Goal: Task Accomplishment & Management: Manage account settings

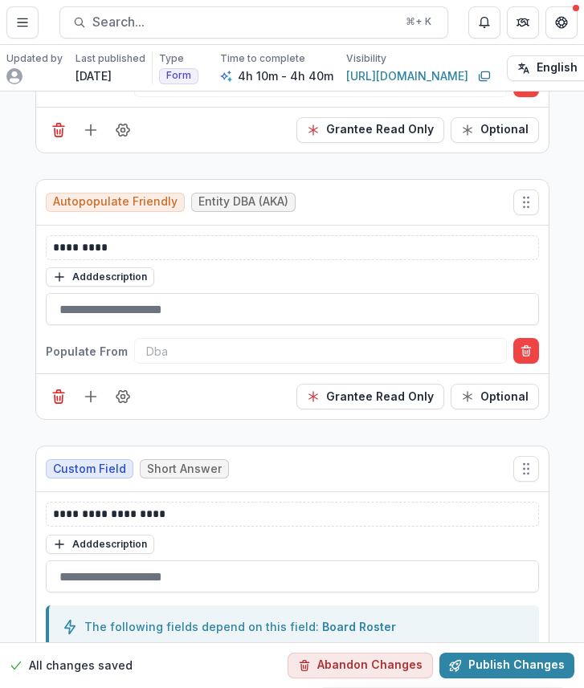
scroll to position [647, 0]
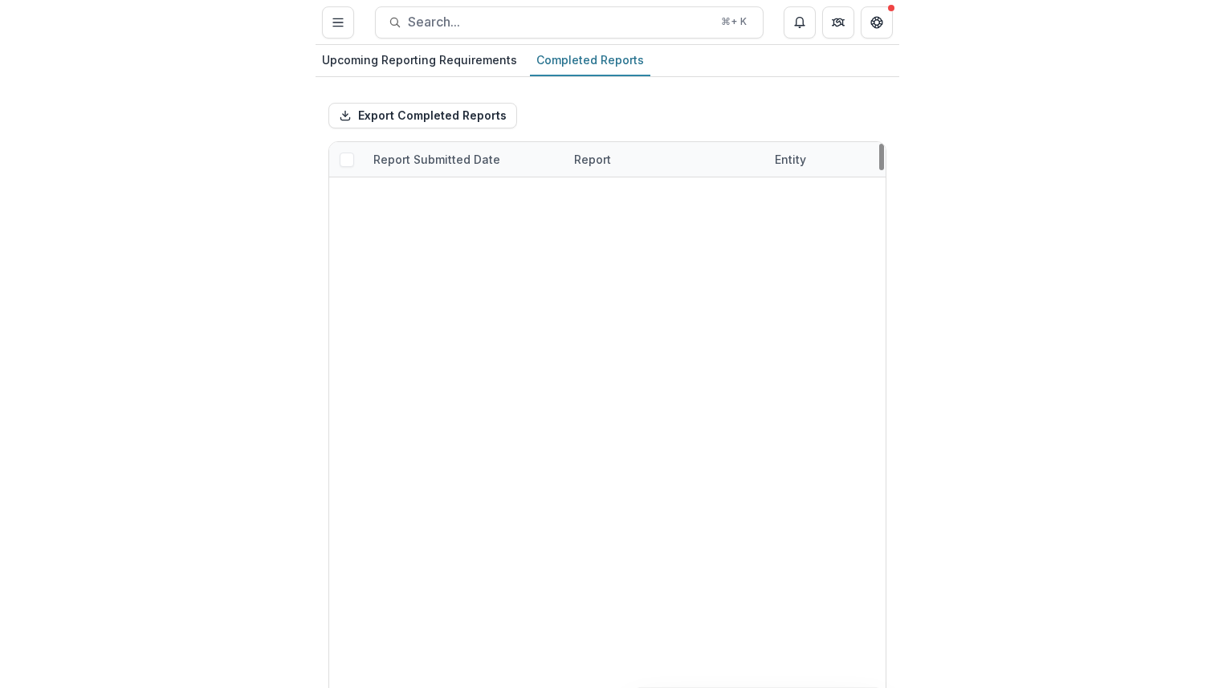
scroll to position [2475, 0]
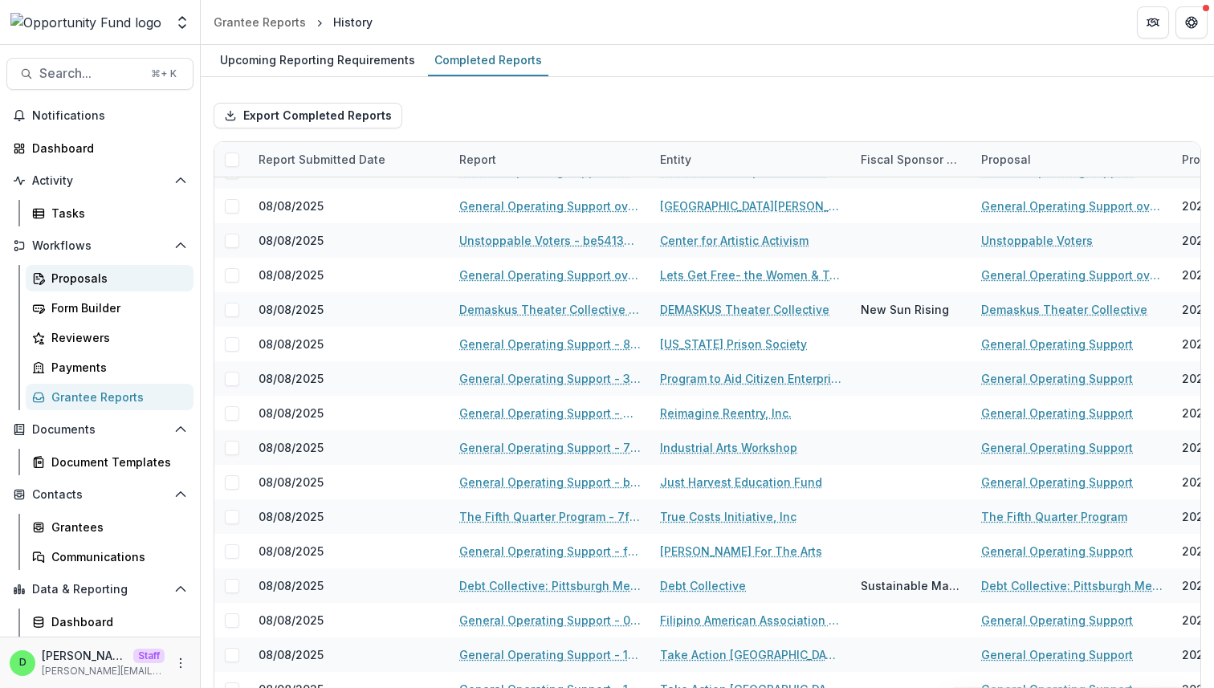
click at [68, 275] on div "Proposals" at bounding box center [115, 278] width 129 height 17
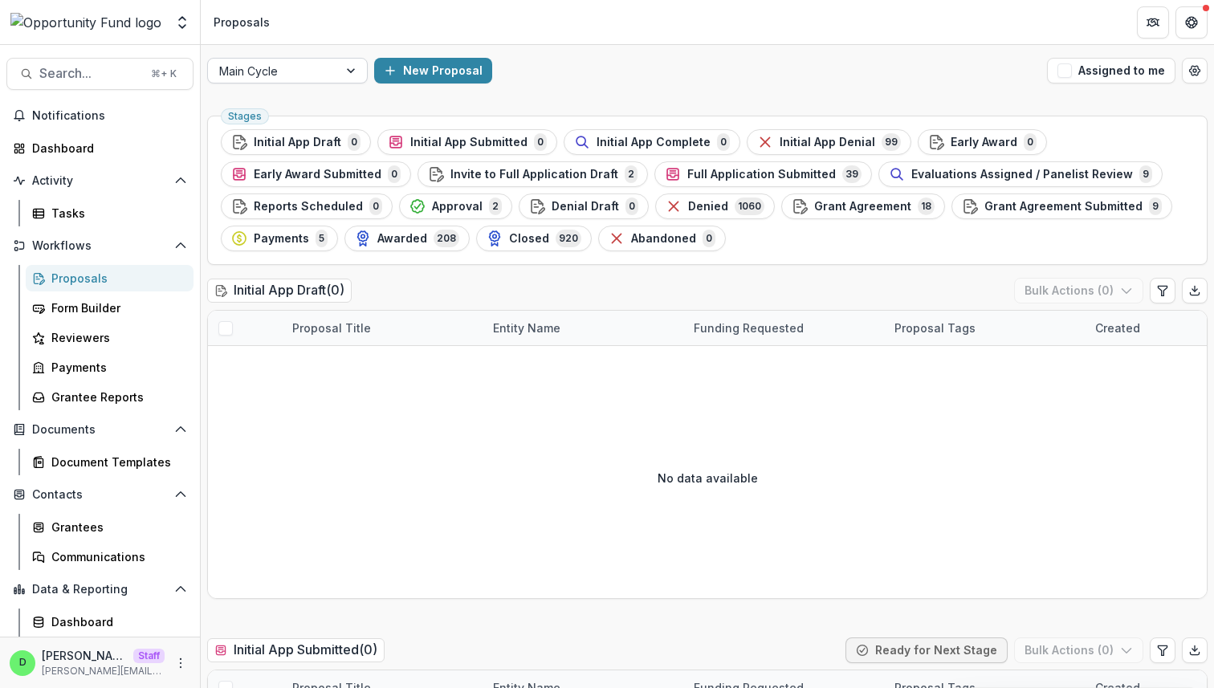
click at [279, 82] on div "Main Cycle" at bounding box center [287, 71] width 161 height 26
click at [279, 80] on div at bounding box center [273, 71] width 108 height 20
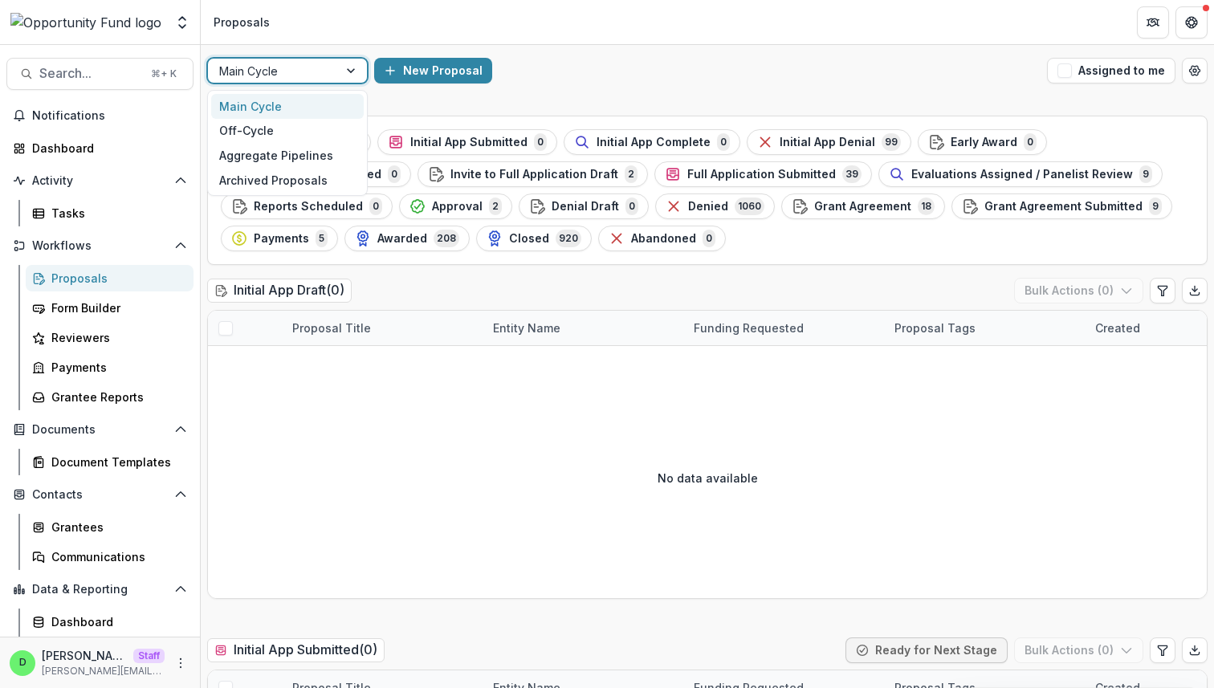
click at [279, 80] on div at bounding box center [273, 71] width 108 height 20
click at [340, 133] on div "Off-Cycle" at bounding box center [287, 131] width 153 height 25
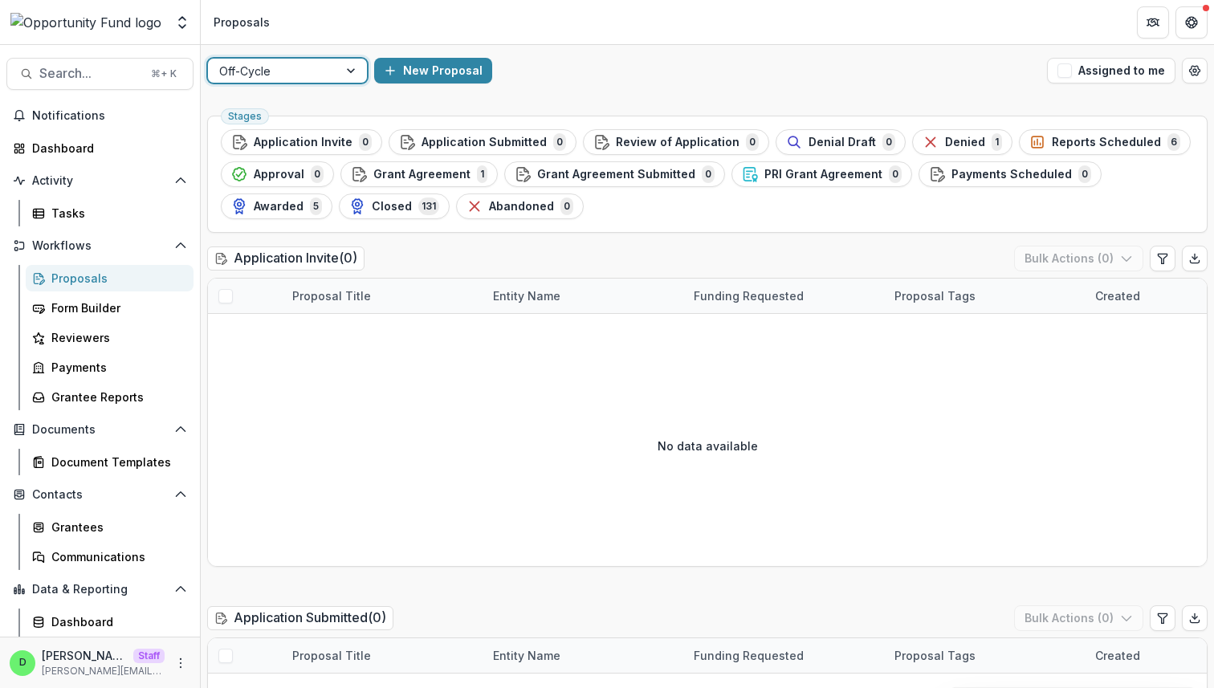
click at [293, 67] on div at bounding box center [273, 71] width 108 height 20
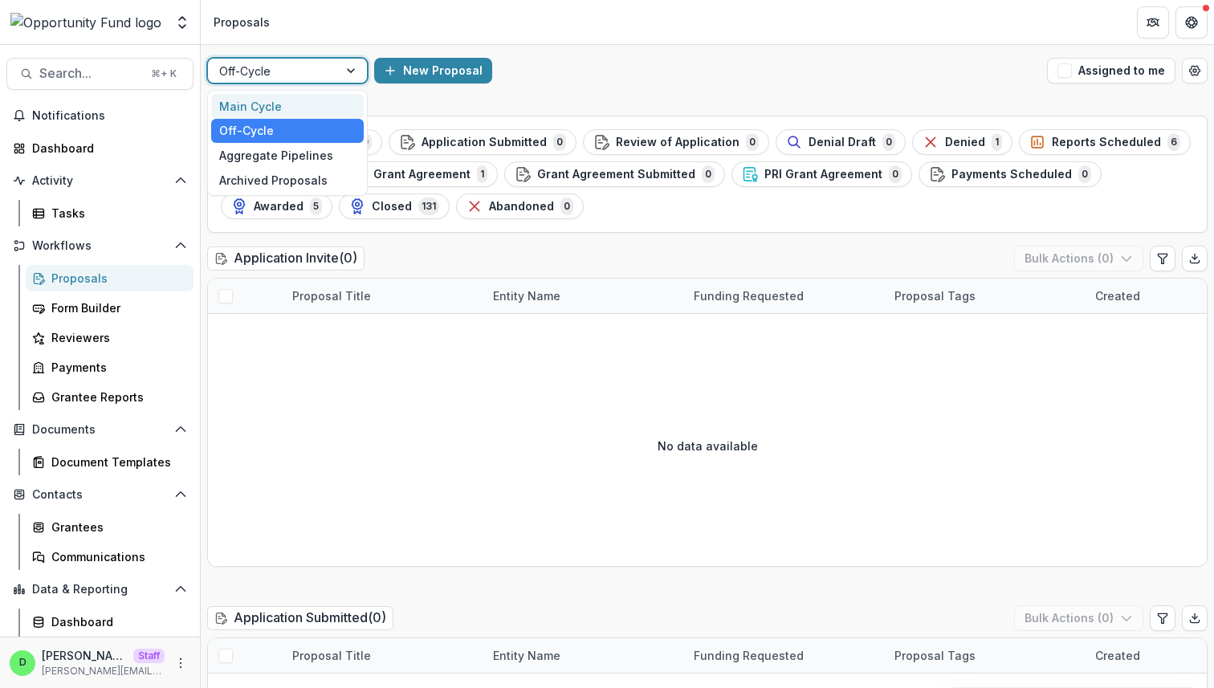
click at [279, 100] on div "Main Cycle" at bounding box center [287, 106] width 153 height 25
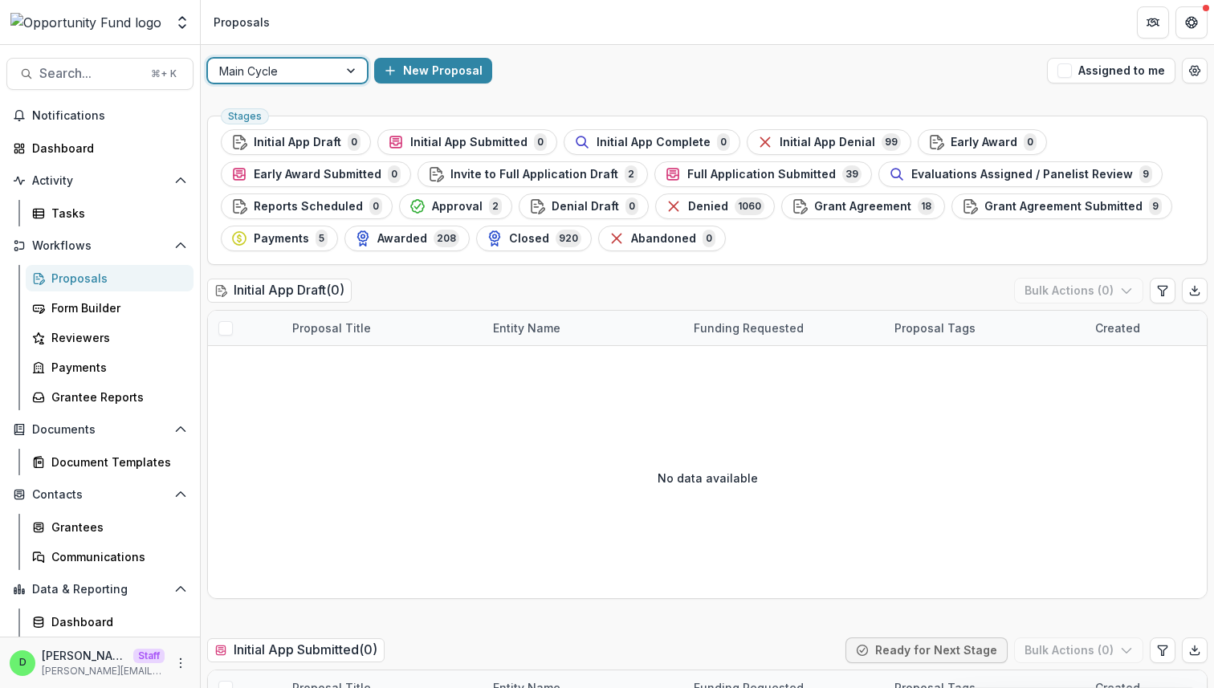
click at [521, 82] on div "New Proposal" at bounding box center [707, 71] width 667 height 26
click at [583, 178] on span "Full Application Submitted" at bounding box center [762, 175] width 149 height 14
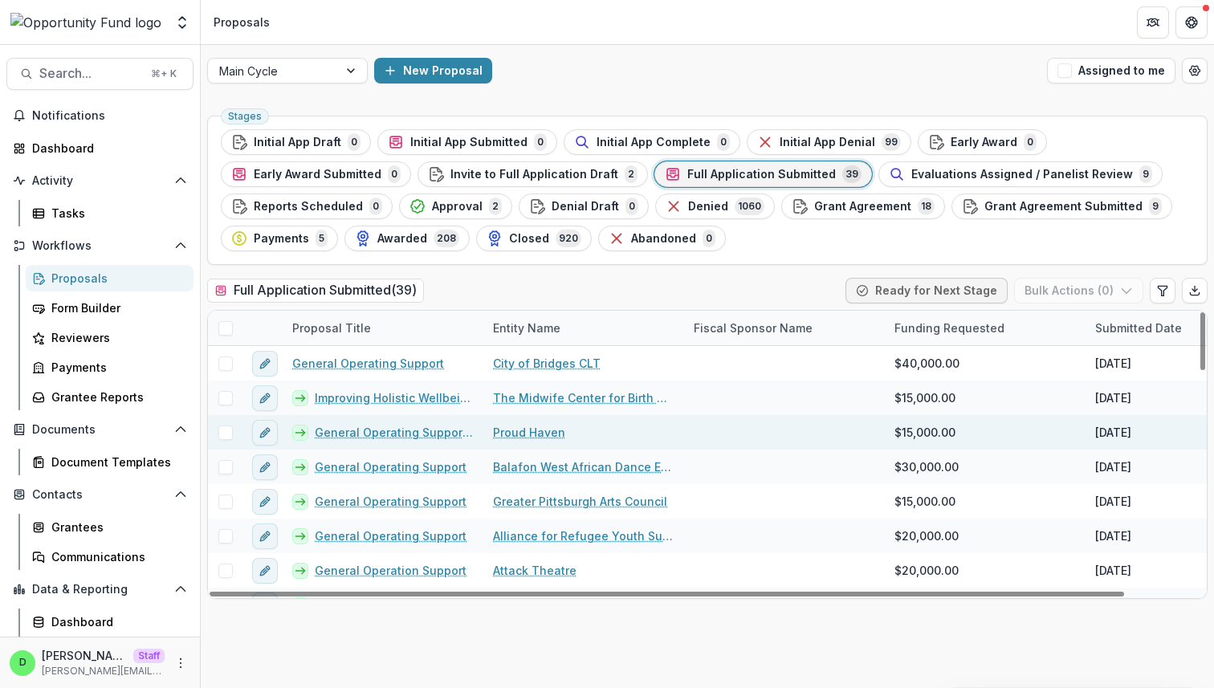
click at [373, 426] on link "General Operating Support for QMNTY QHEST" at bounding box center [394, 432] width 159 height 17
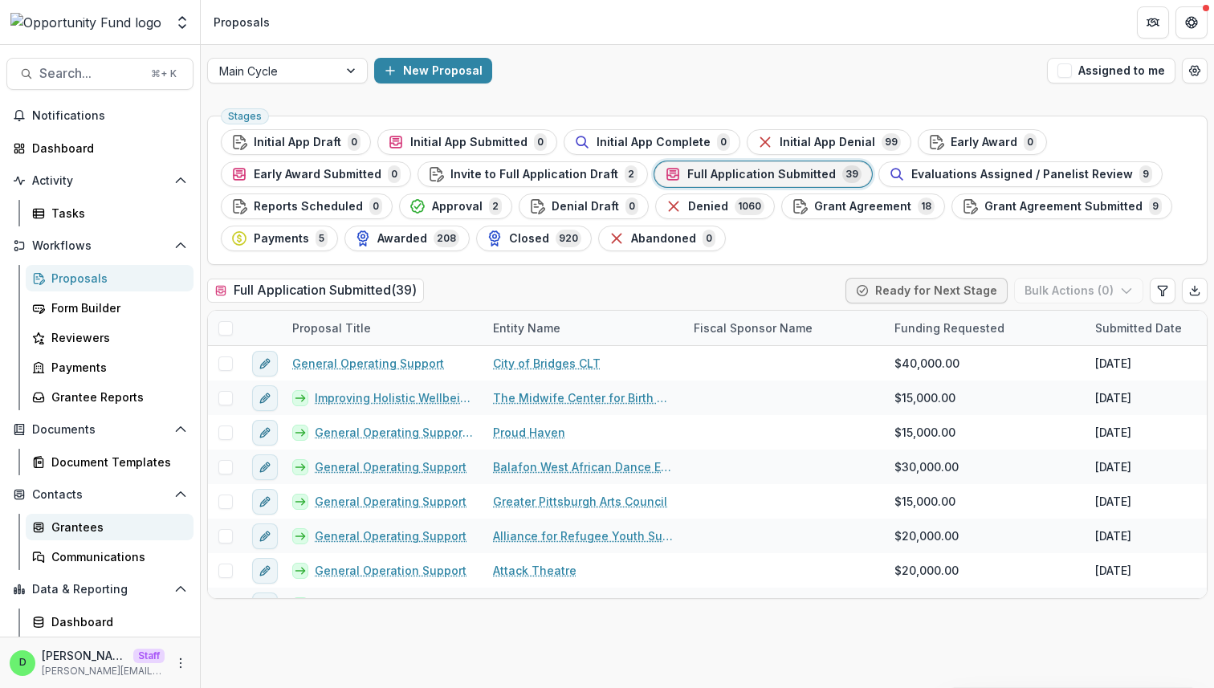
click at [105, 533] on div "Grantees" at bounding box center [115, 527] width 129 height 17
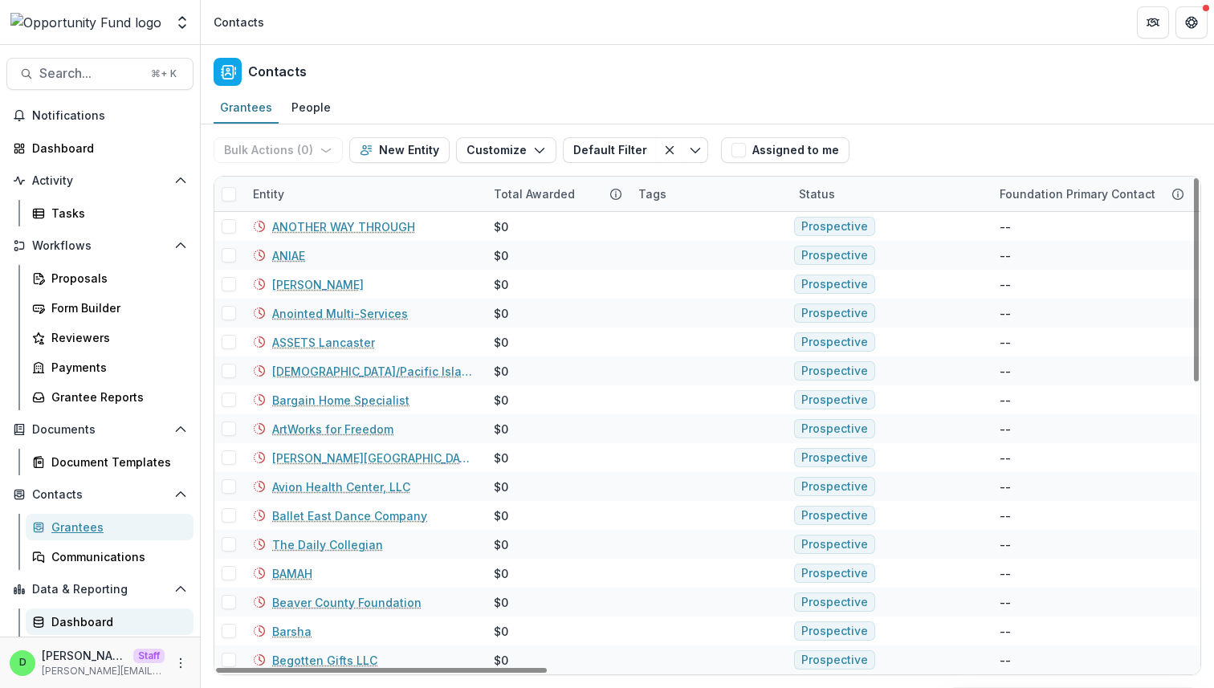
scroll to position [28, 0]
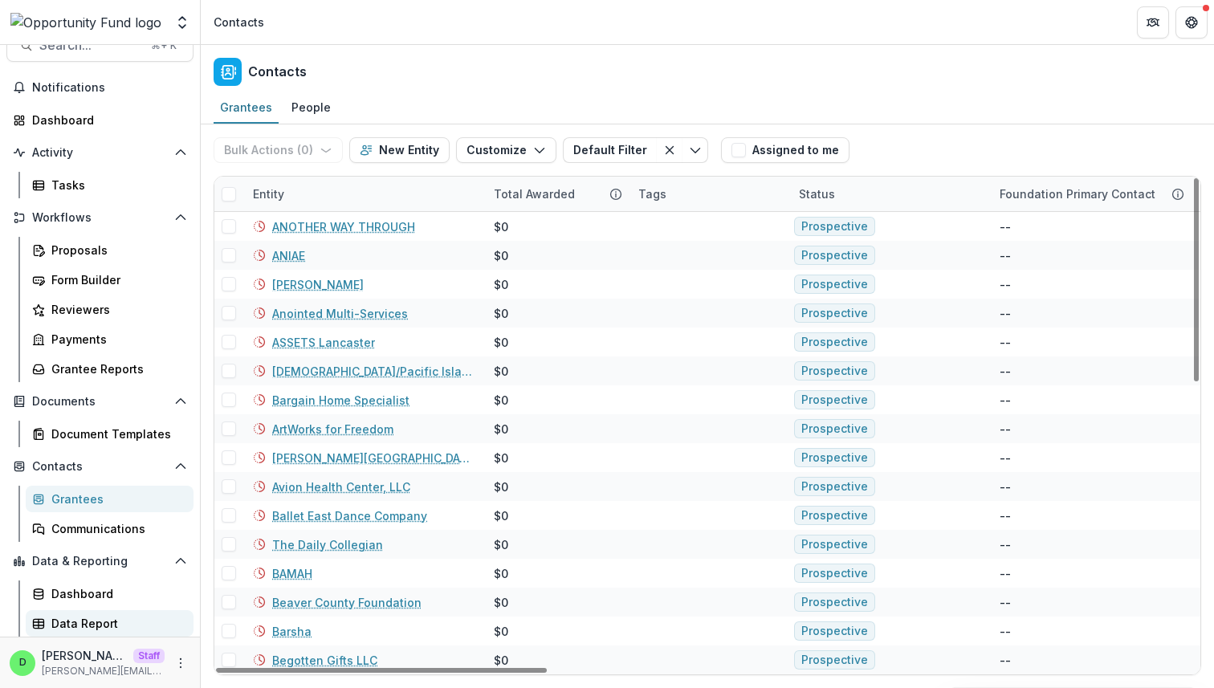
click at [153, 619] on div "Data Report" at bounding box center [115, 623] width 129 height 17
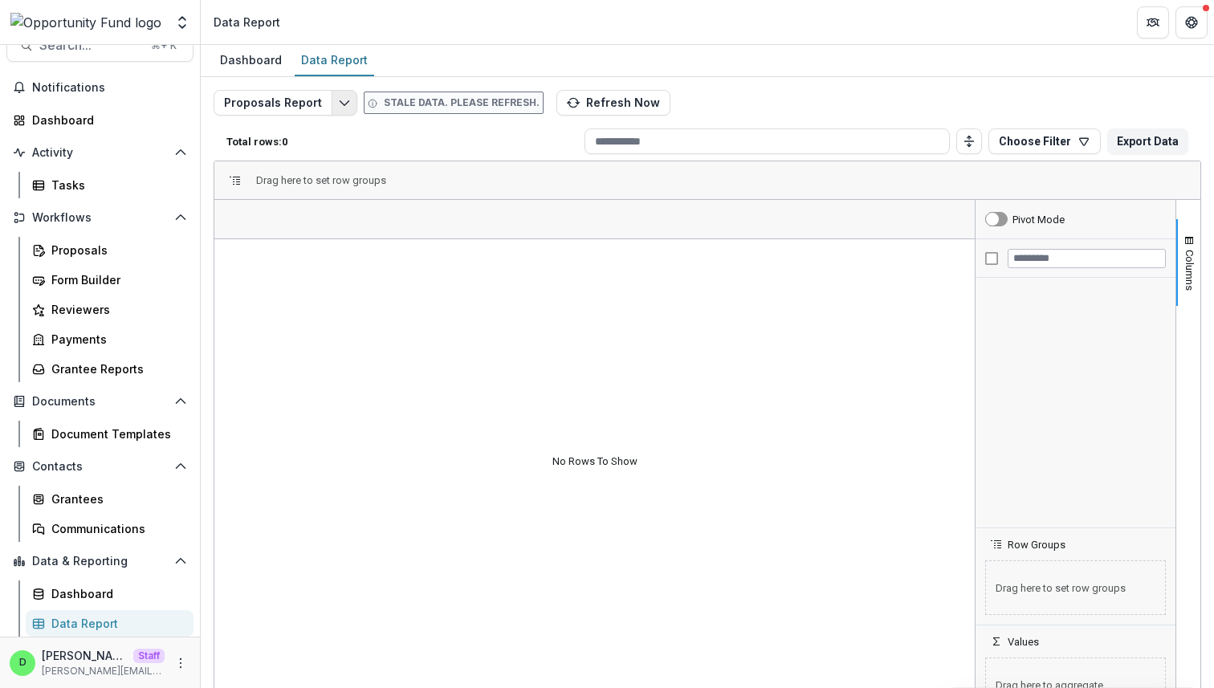
click at [341, 104] on polyline "Edit selected report" at bounding box center [344, 103] width 9 height 5
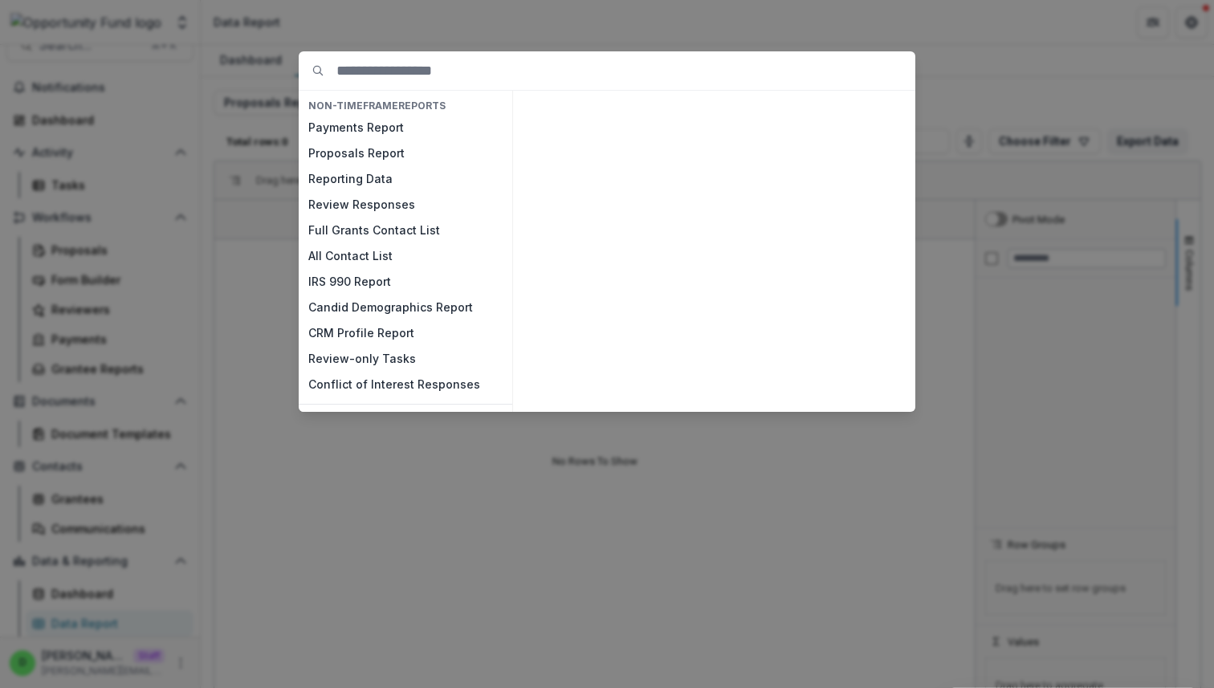
click at [583, 91] on div "NON-TIMEFRAME Reports Payments Report Proposals Report Reporting Data Review Re…" at bounding box center [607, 344] width 1214 height 688
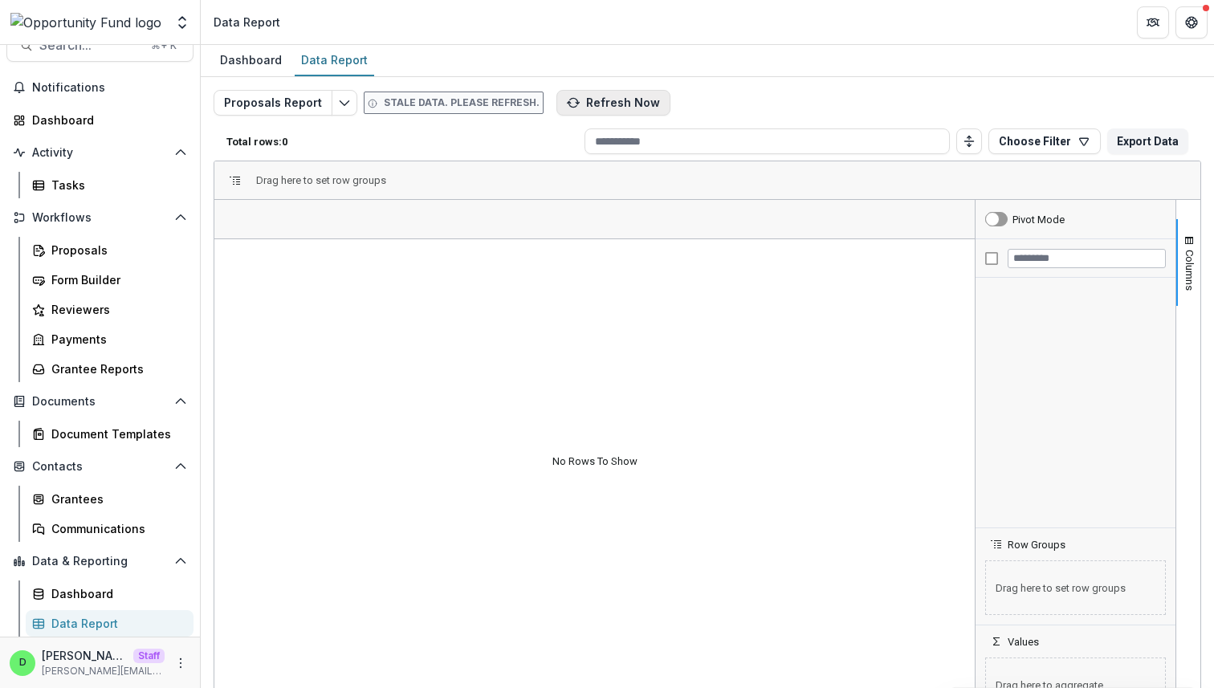
click at [583, 99] on button "Refresh Now" at bounding box center [614, 103] width 114 height 26
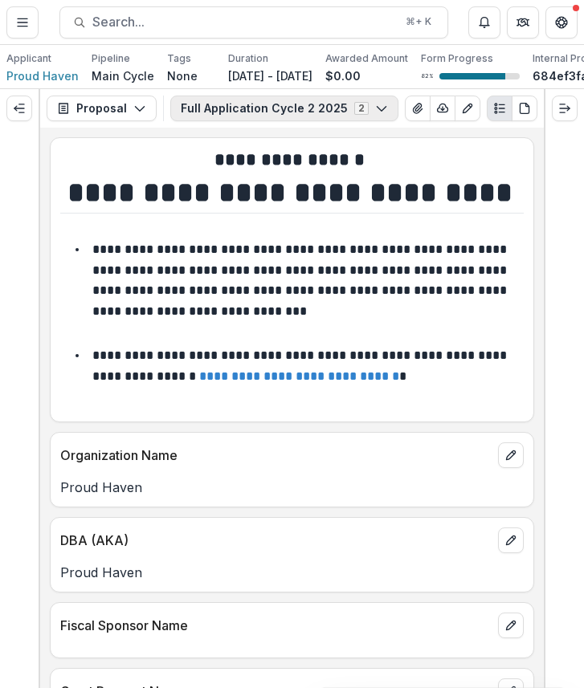
click at [361, 106] on button "Full Application Cycle 2 2025 2" at bounding box center [284, 109] width 228 height 26
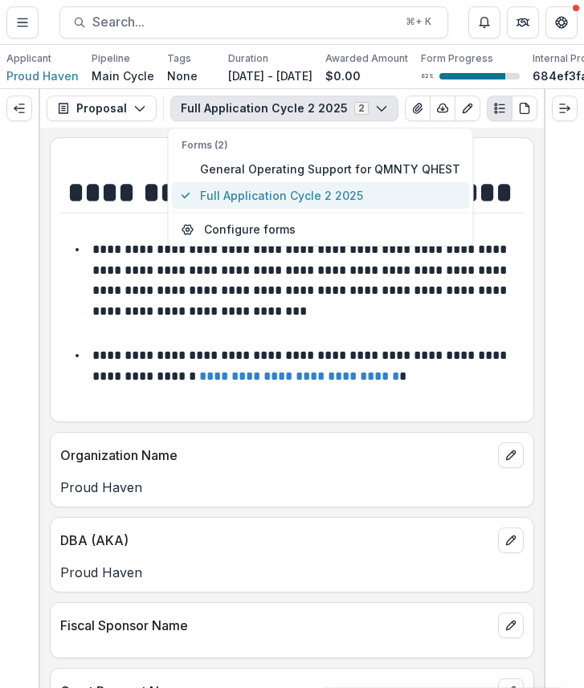
click at [369, 200] on span "Full Application Cycle 2 2025" at bounding box center [330, 195] width 260 height 17
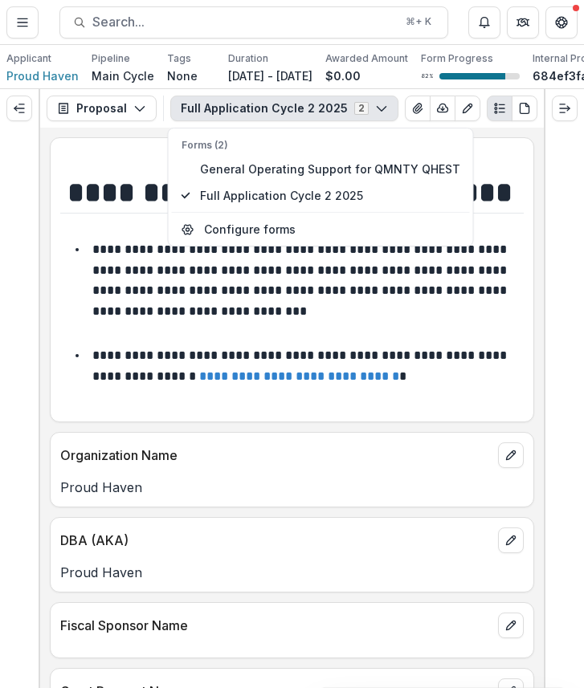
click at [503, 148] on h2 "**********" at bounding box center [289, 160] width 459 height 25
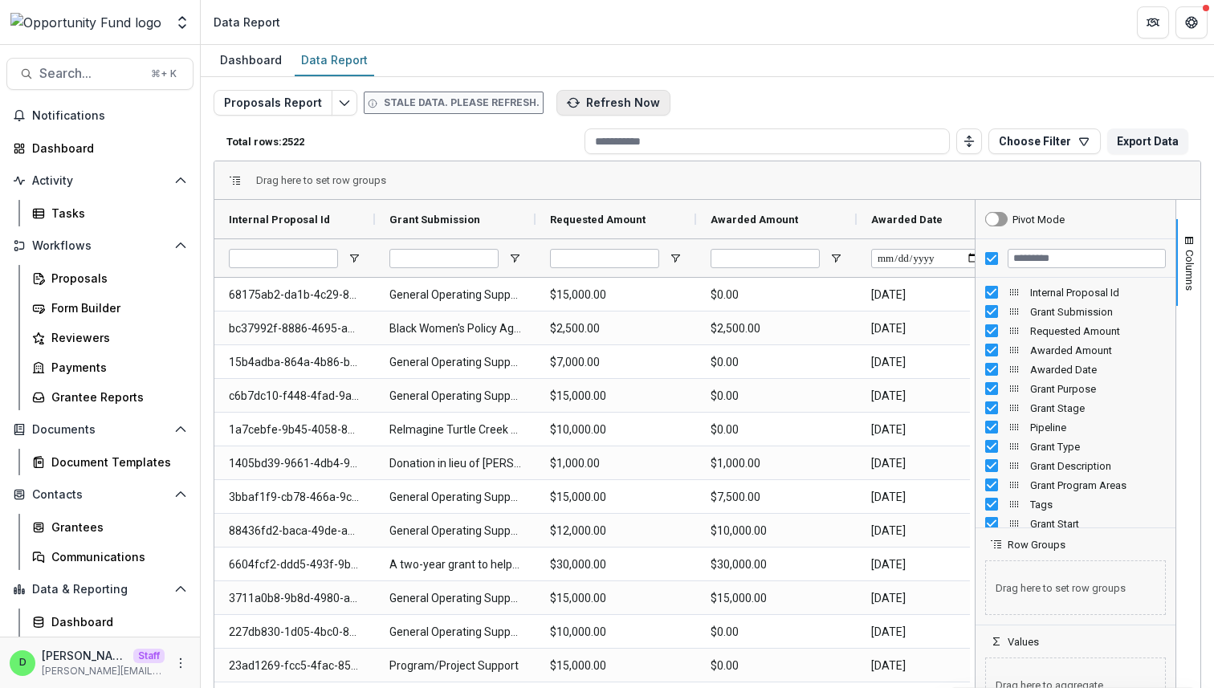
click at [618, 100] on button "Refresh Now" at bounding box center [614, 103] width 114 height 26
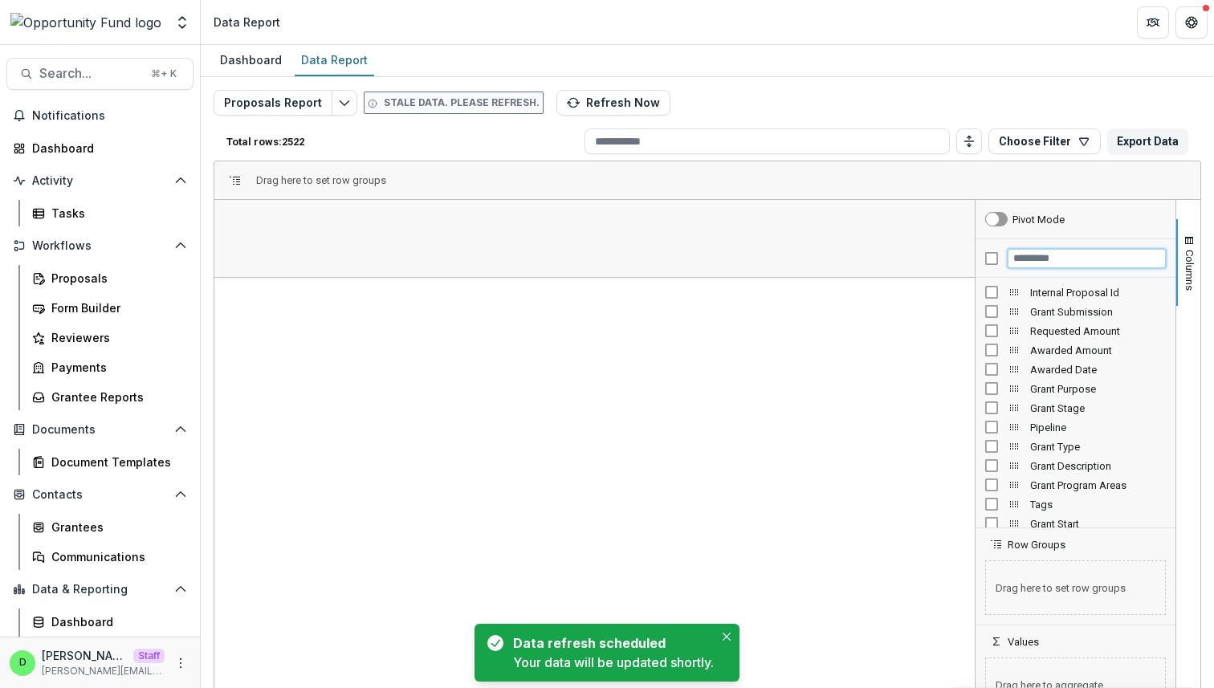
click at [1042, 255] on input "Filter Columns Input" at bounding box center [1087, 258] width 158 height 19
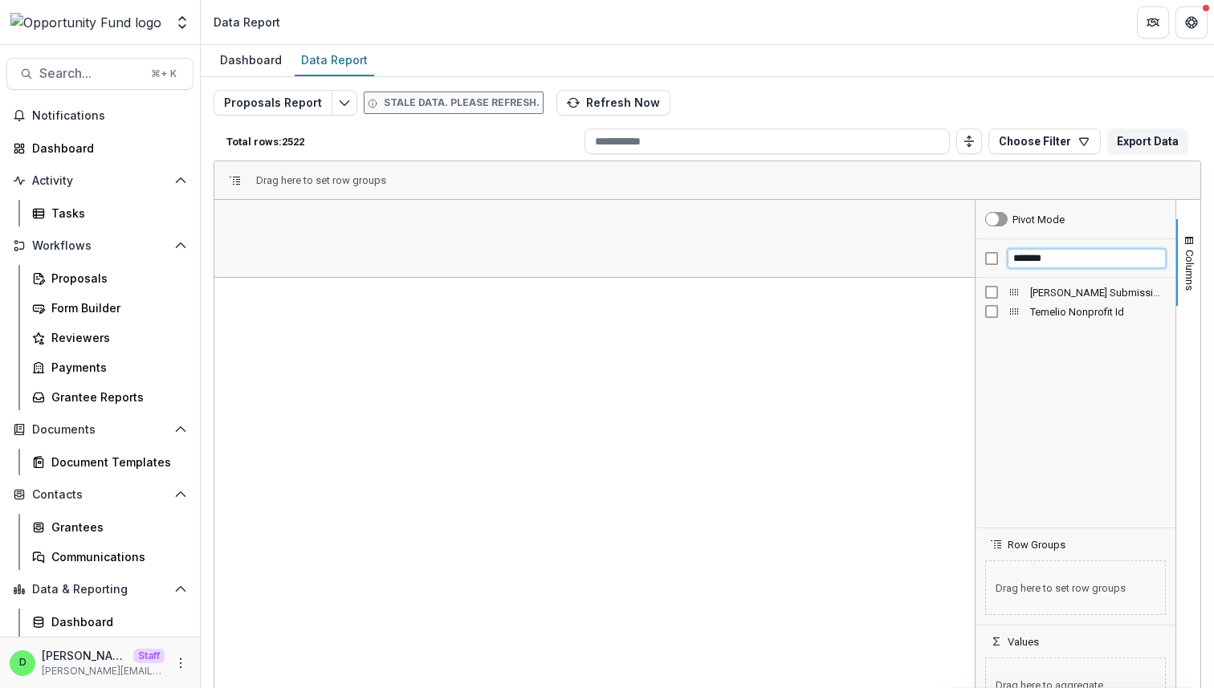
type input "*******"
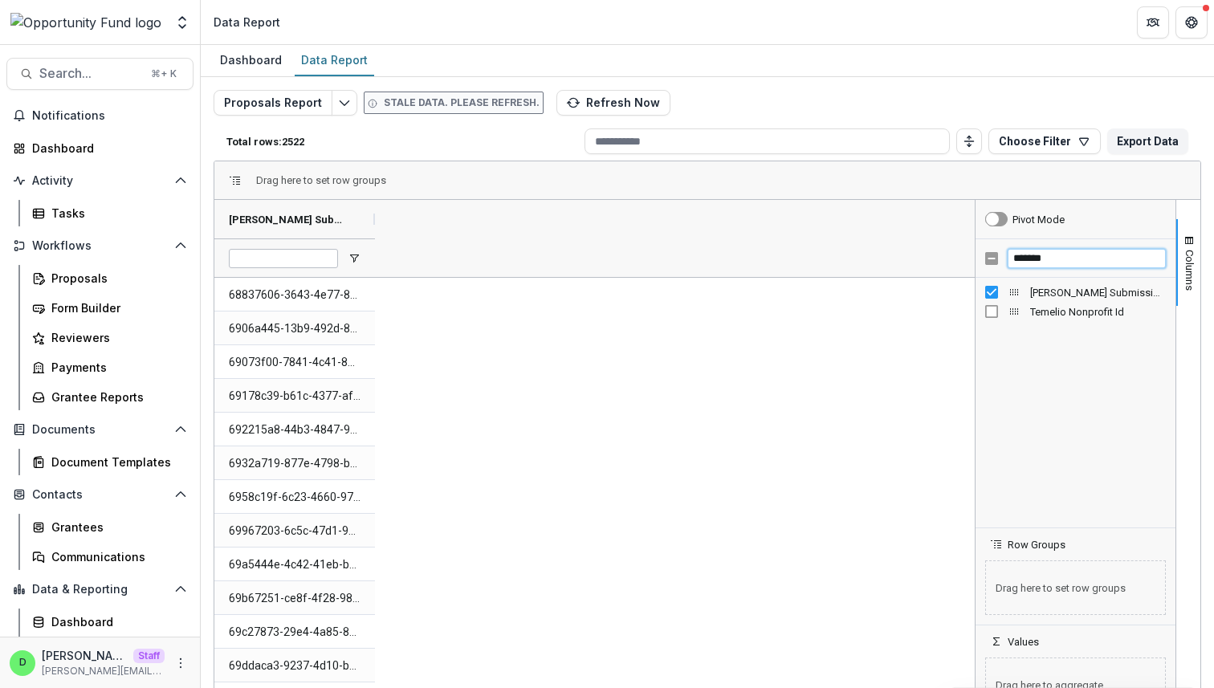
click at [1050, 255] on input "*******" at bounding box center [1087, 258] width 158 height 19
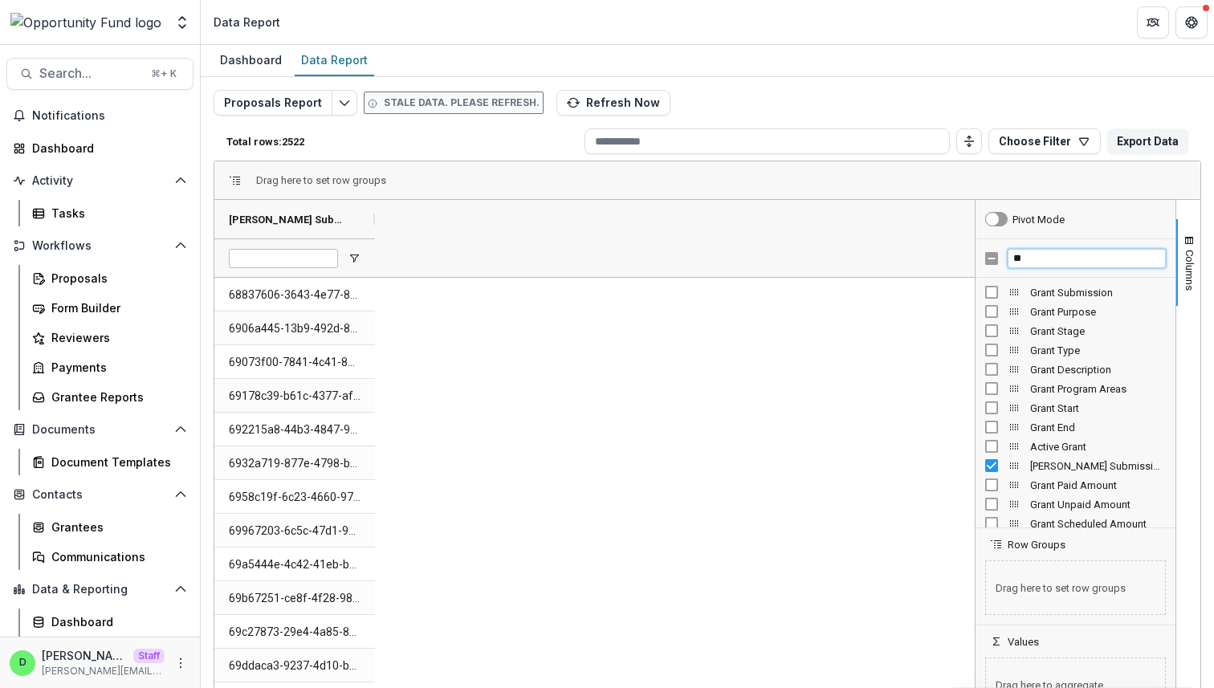
type input "*"
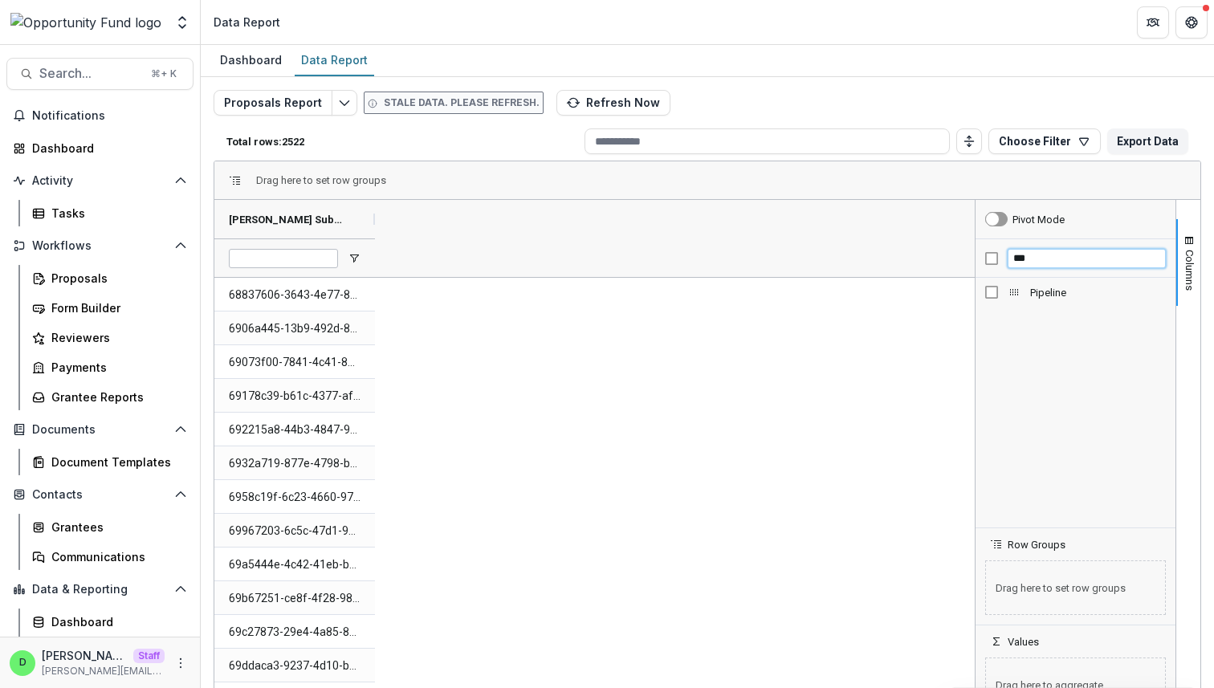
type input "***"
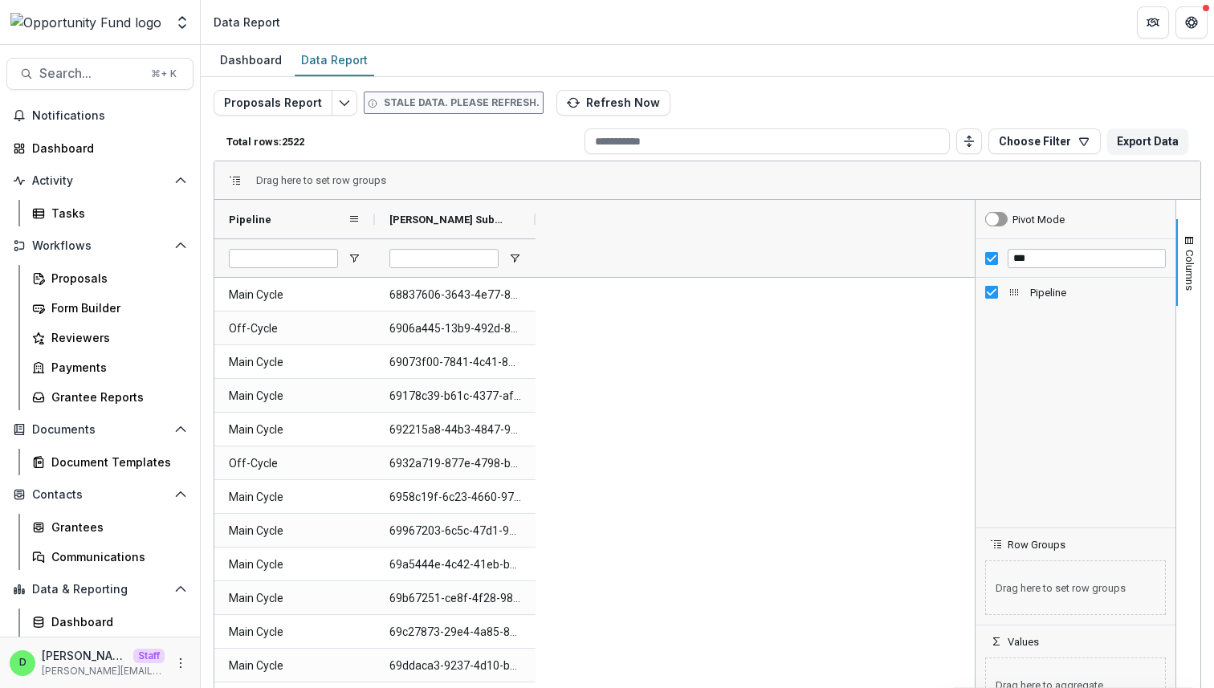
click at [300, 210] on div "Pipeline" at bounding box center [288, 219] width 119 height 31
click at [300, 210] on div "Pipeline 1" at bounding box center [288, 219] width 119 height 31
click at [307, 212] on div "Pipeline 1" at bounding box center [288, 219] width 119 height 31
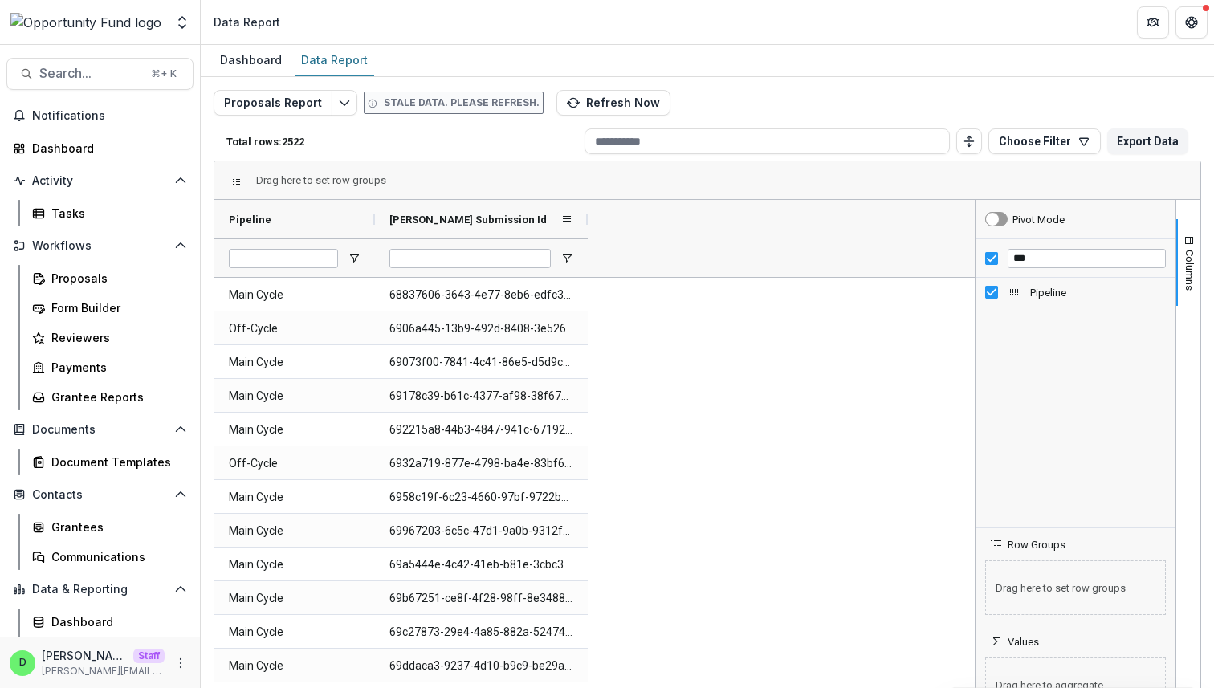
drag, startPoint x: 535, startPoint y: 217, endPoint x: 610, endPoint y: 218, distance: 75.5
click at [591, 218] on div at bounding box center [588, 219] width 6 height 39
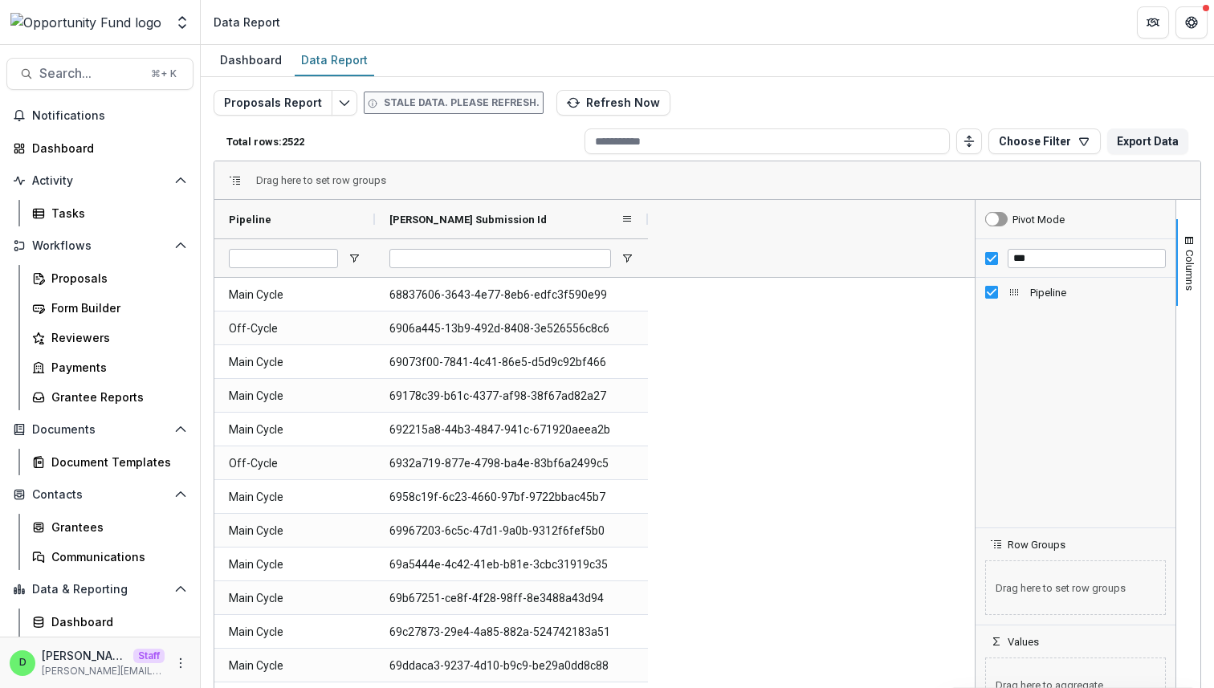
drag, startPoint x: 608, startPoint y: 218, endPoint x: 654, endPoint y: 218, distance: 45.8
click at [651, 218] on div at bounding box center [648, 219] width 6 height 39
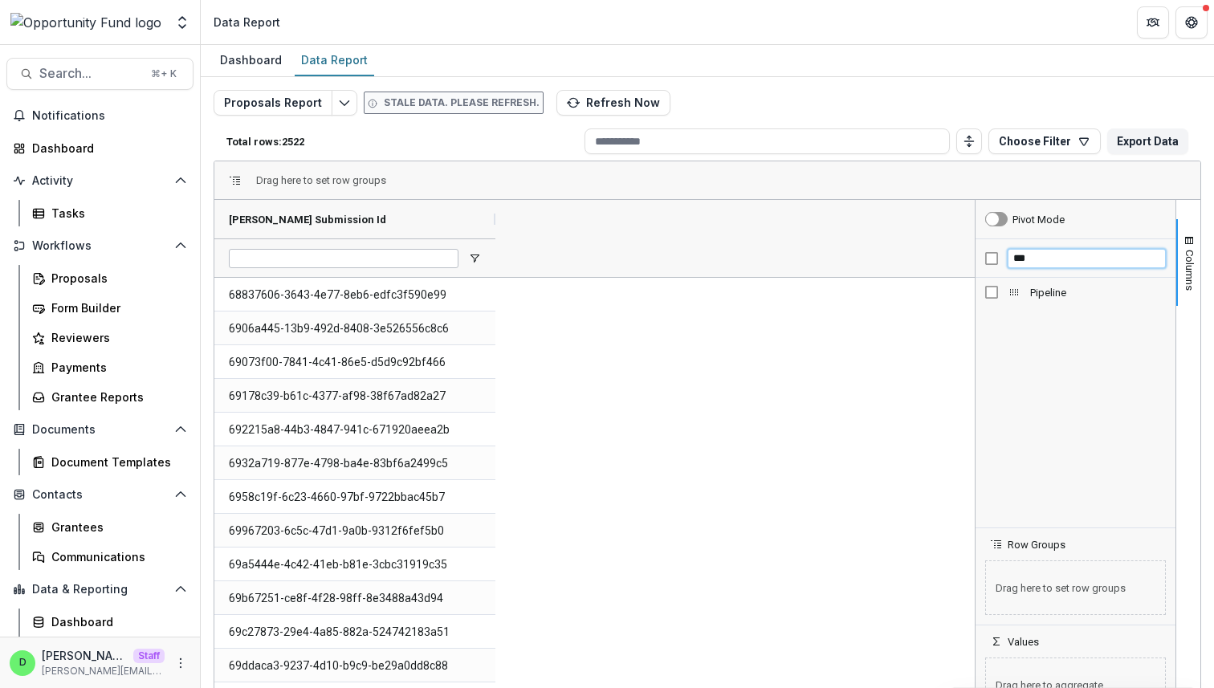
click at [984, 260] on div "***" at bounding box center [1076, 258] width 200 height 39
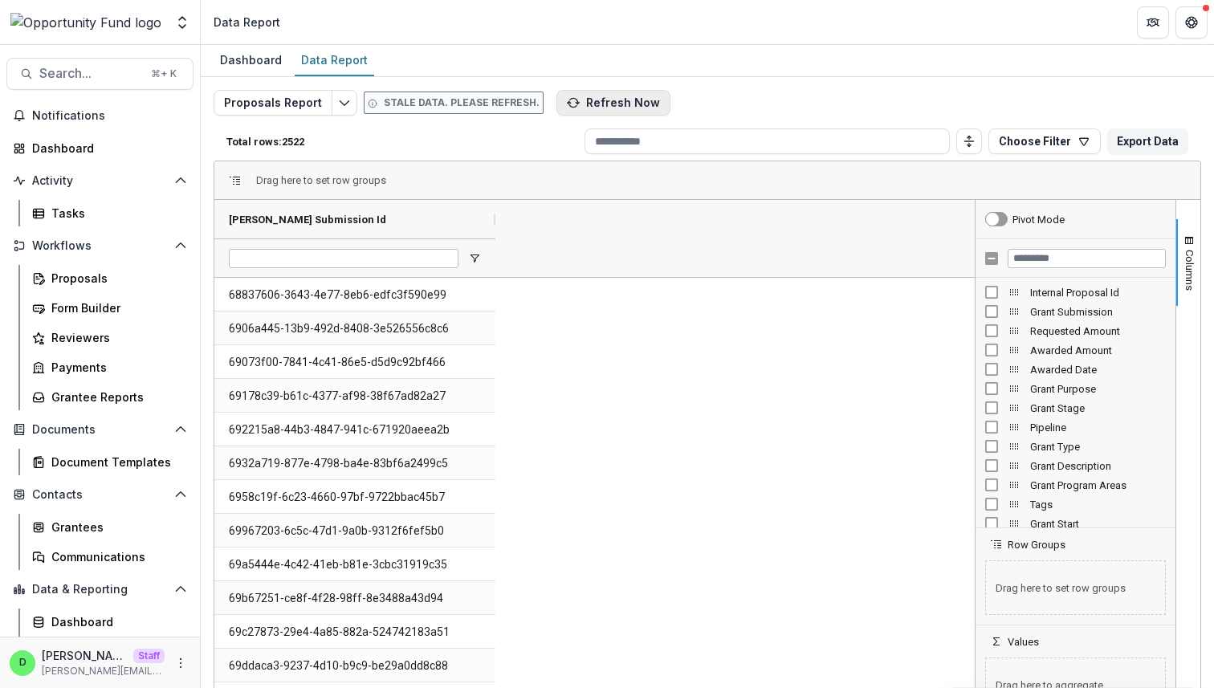
click at [613, 107] on button "Refresh Now" at bounding box center [614, 103] width 114 height 26
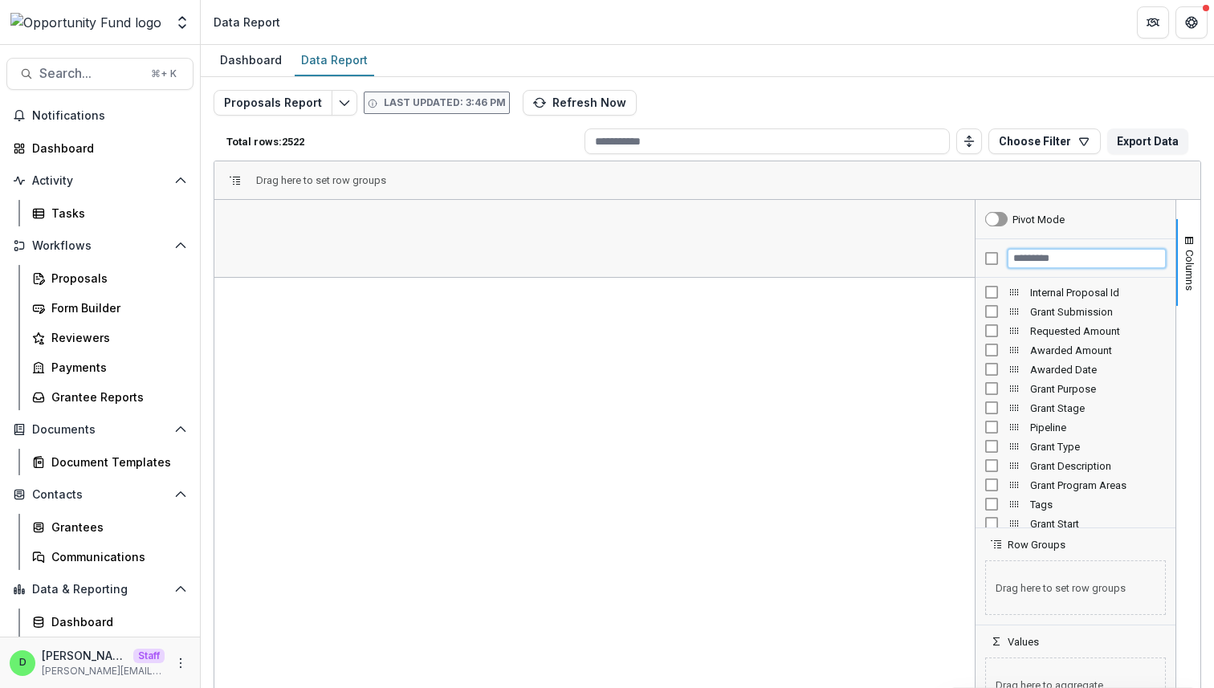
click at [1030, 257] on input "Filter Columns Input" at bounding box center [1087, 258] width 158 height 19
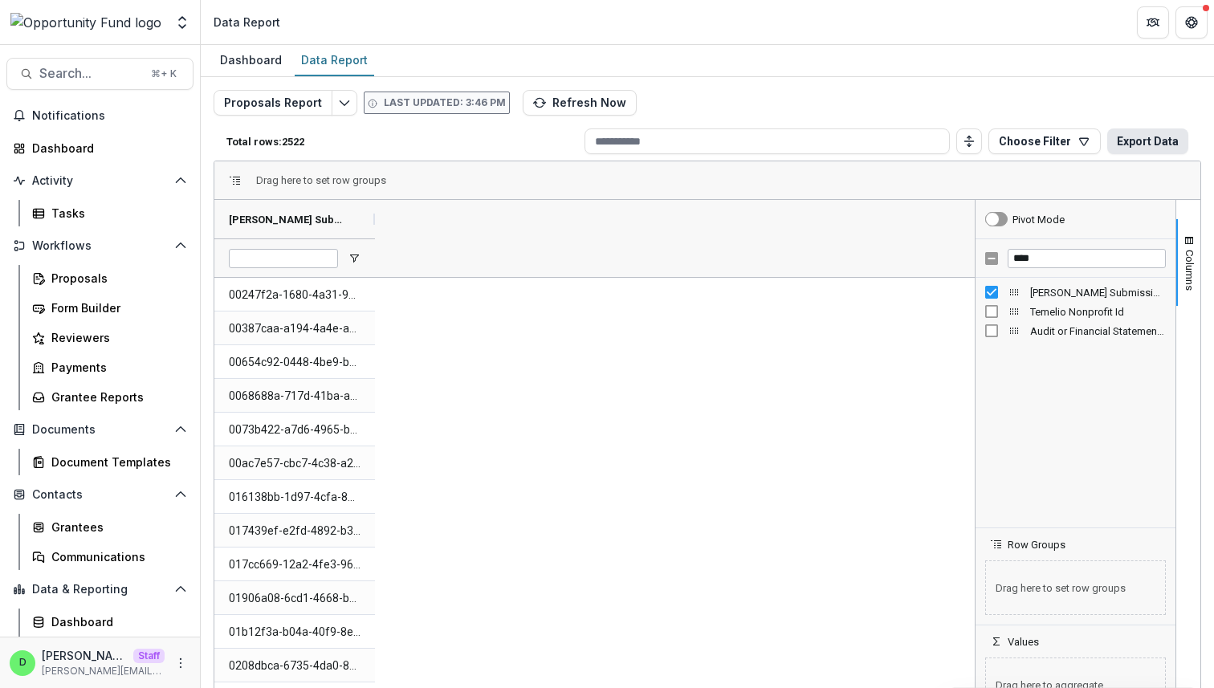
click at [1134, 141] on button "Export Data" at bounding box center [1148, 142] width 81 height 26
click at [1059, 263] on input "****" at bounding box center [1087, 258] width 158 height 19
type input "*****"
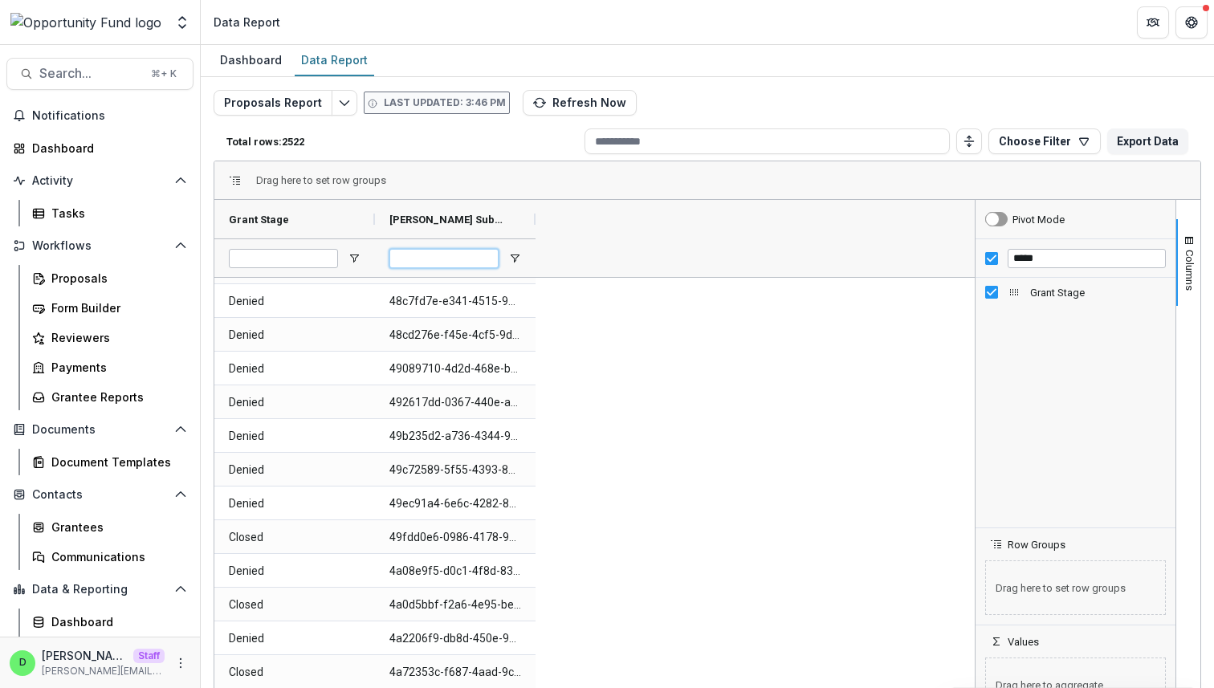
click at [448, 258] on input "Temelio Grant Submission Id Filter Input" at bounding box center [444, 258] width 109 height 19
paste input "**********"
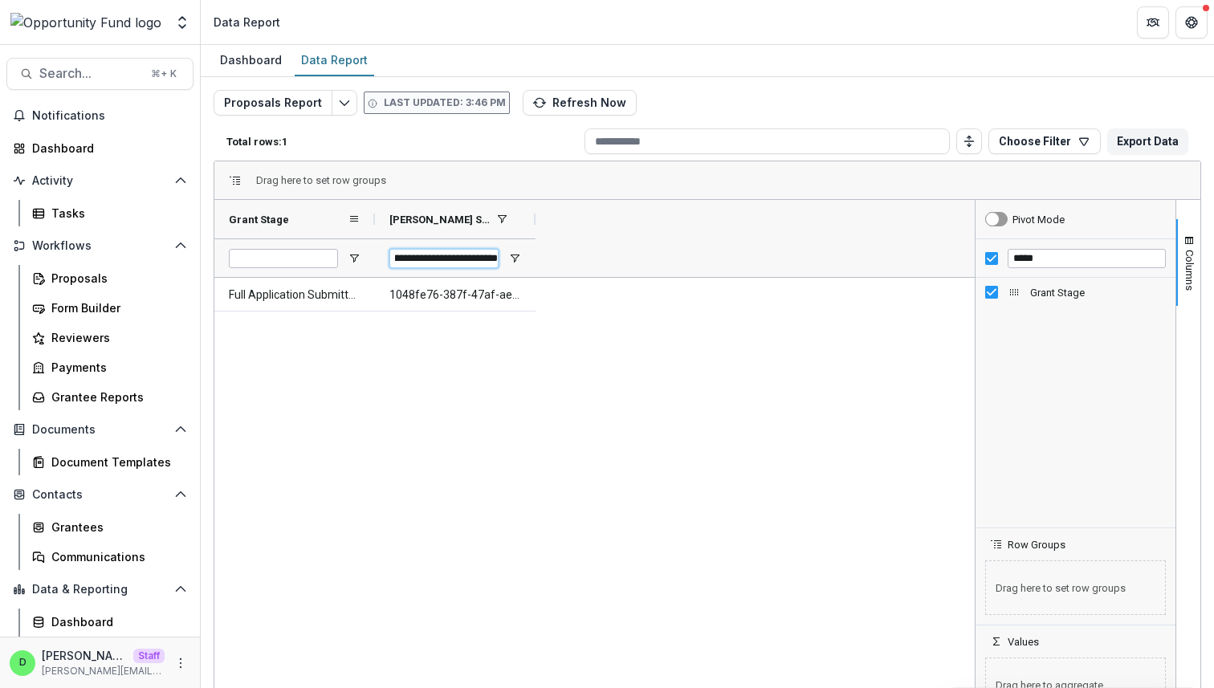
type input "**********"
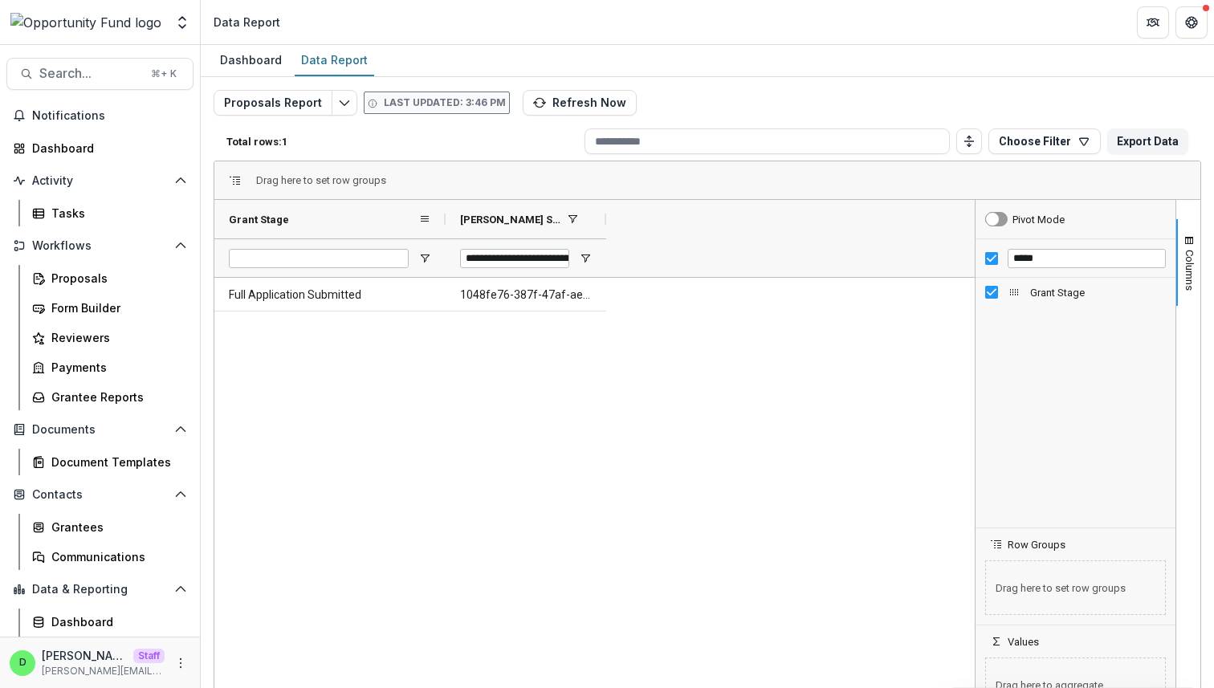
drag, startPoint x: 373, startPoint y: 218, endPoint x: 451, endPoint y: 217, distance: 77.9
click at [449, 217] on div at bounding box center [446, 219] width 6 height 39
click at [545, 259] on input "**********" at bounding box center [521, 258] width 109 height 19
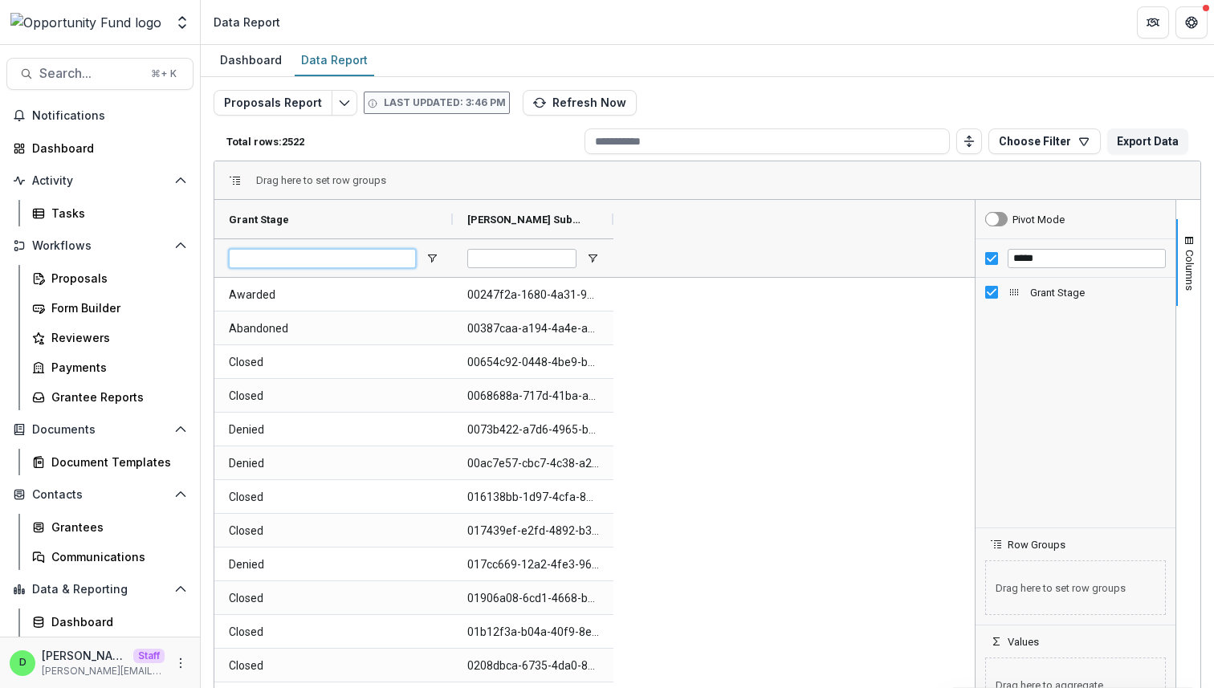
click at [315, 257] on input "Grant Stage Filter Input" at bounding box center [322, 258] width 187 height 19
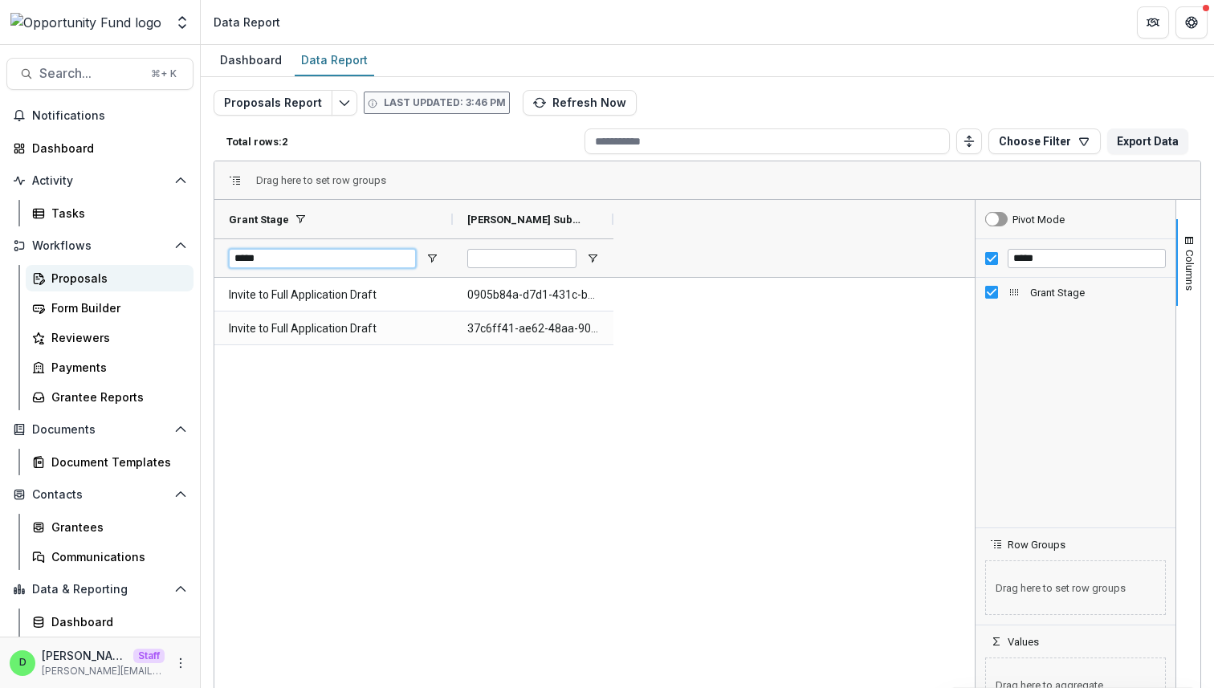
type input "*****"
click at [101, 276] on div "Proposals" at bounding box center [115, 278] width 129 height 17
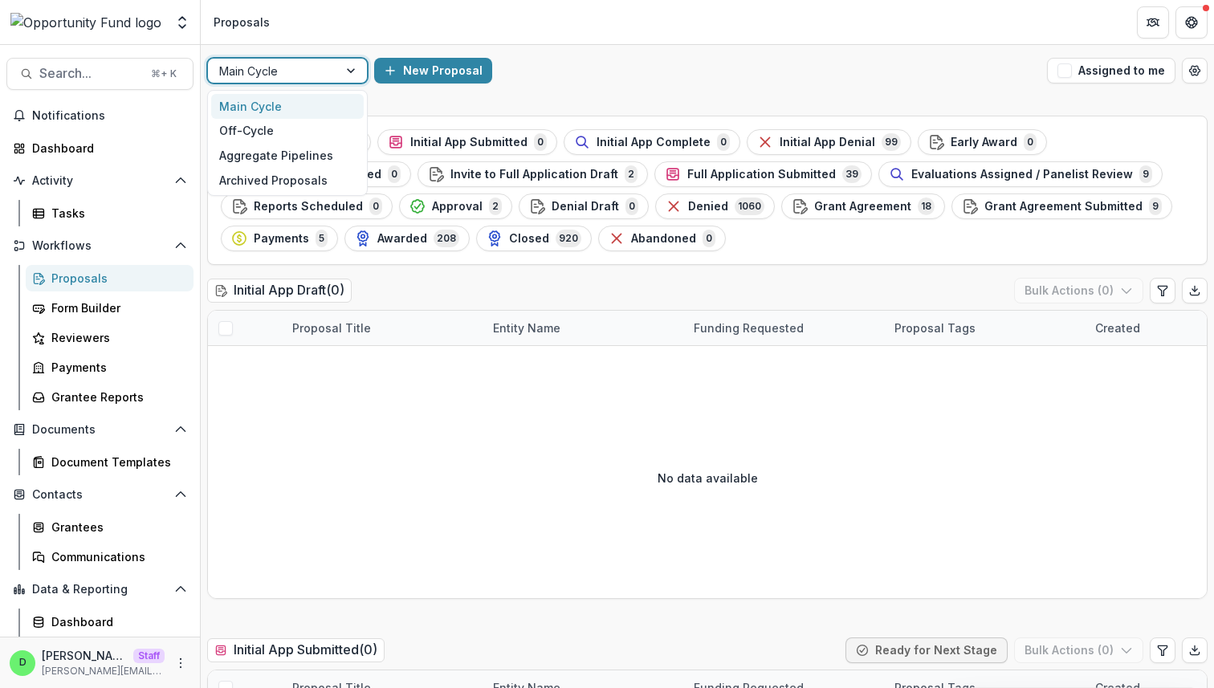
click at [310, 67] on div at bounding box center [273, 71] width 108 height 20
click at [282, 123] on div "Off-Cycle" at bounding box center [287, 131] width 153 height 25
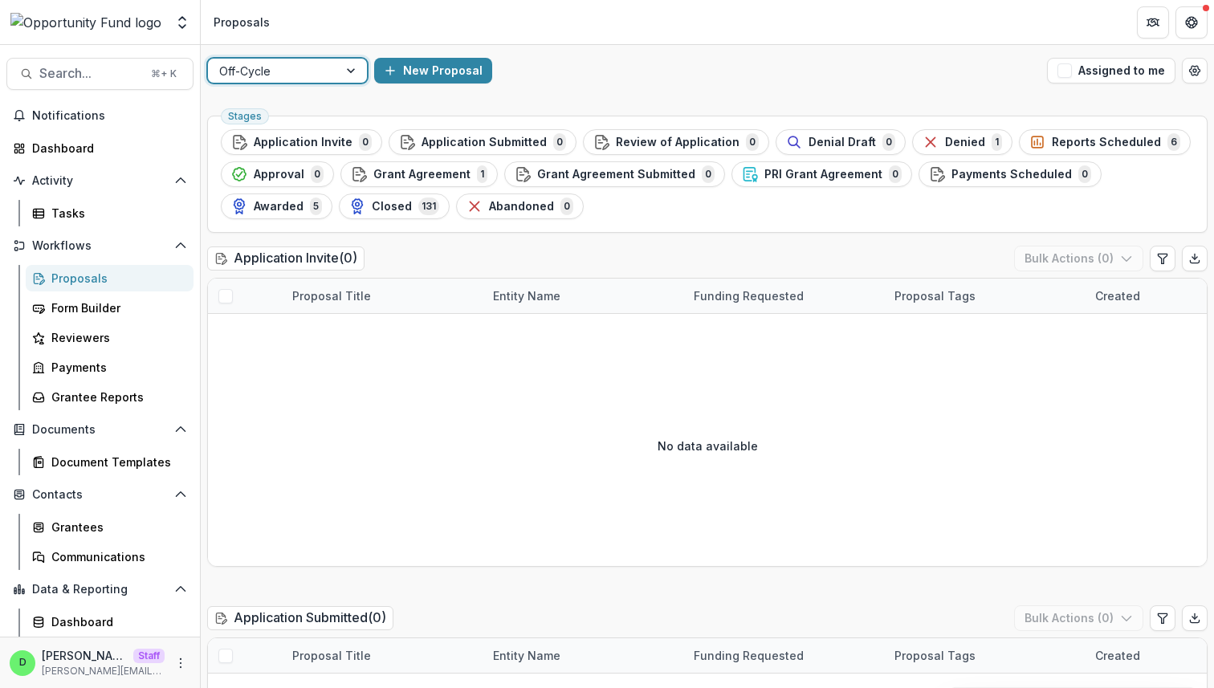
click at [324, 71] on div at bounding box center [273, 71] width 108 height 20
click at [303, 153] on div "Aggregate Pipelines" at bounding box center [287, 155] width 153 height 25
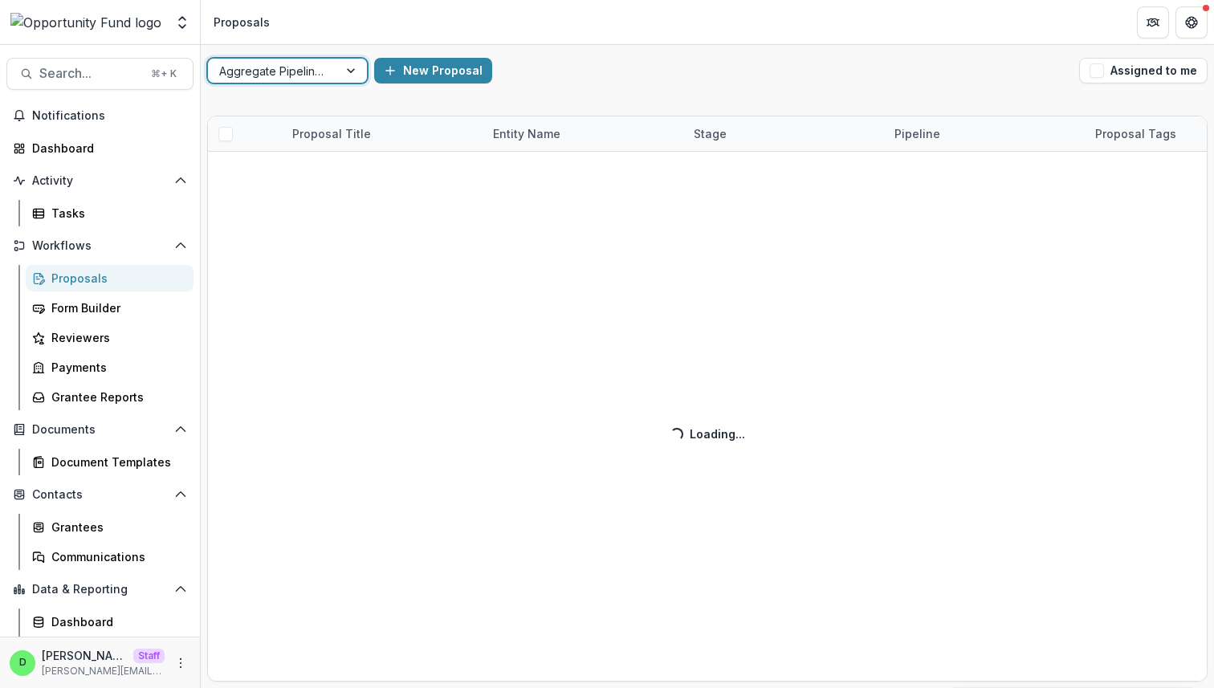
click at [353, 69] on div at bounding box center [352, 71] width 29 height 24
click at [334, 182] on div "Archived Proposals" at bounding box center [287, 180] width 153 height 25
click at [336, 68] on div "Archived Proposals" at bounding box center [273, 70] width 130 height 23
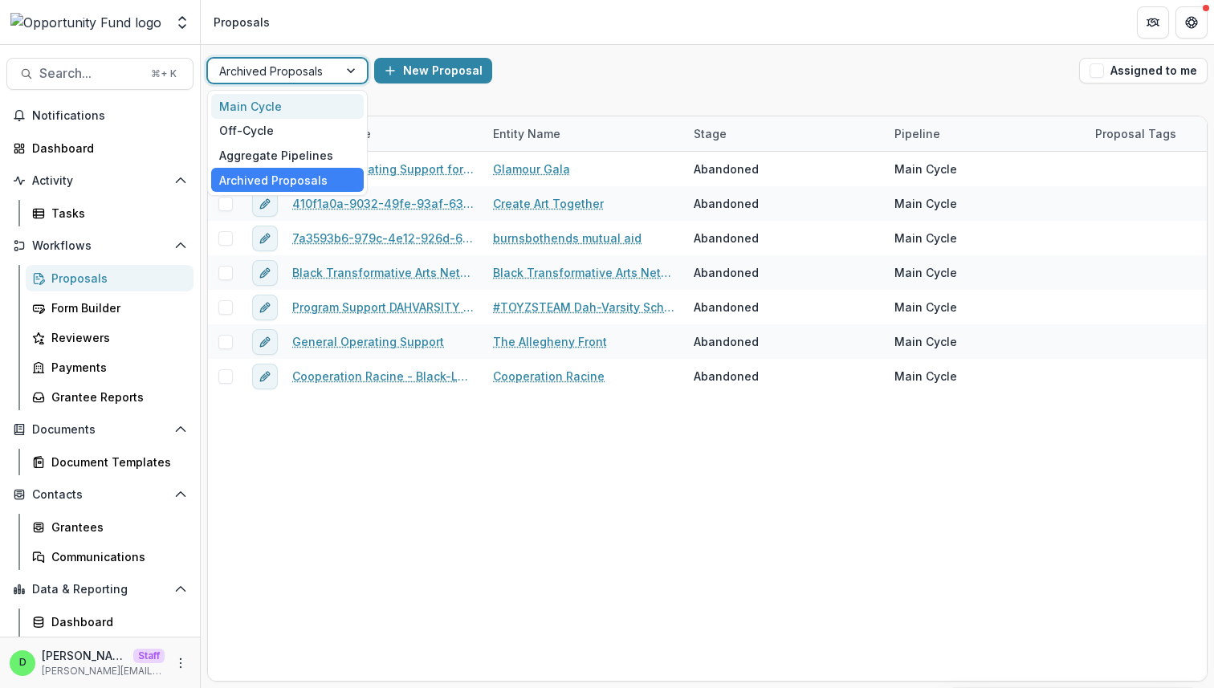
click at [324, 100] on div "Main Cycle" at bounding box center [287, 106] width 153 height 25
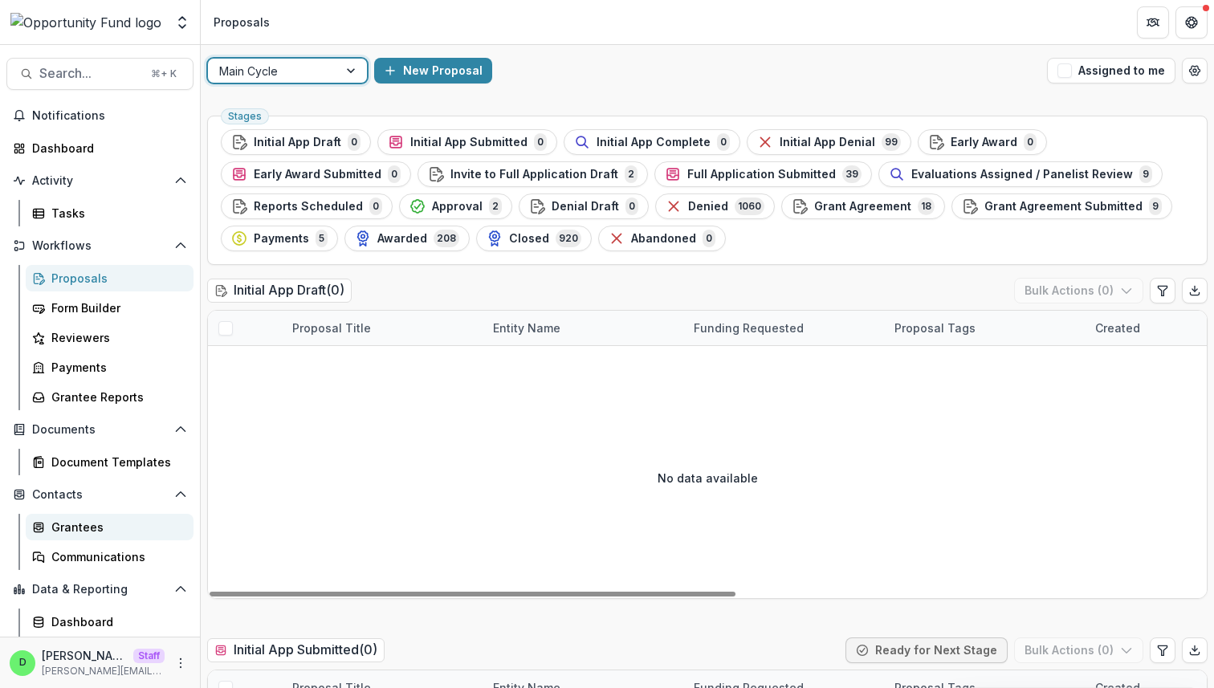
scroll to position [28, 0]
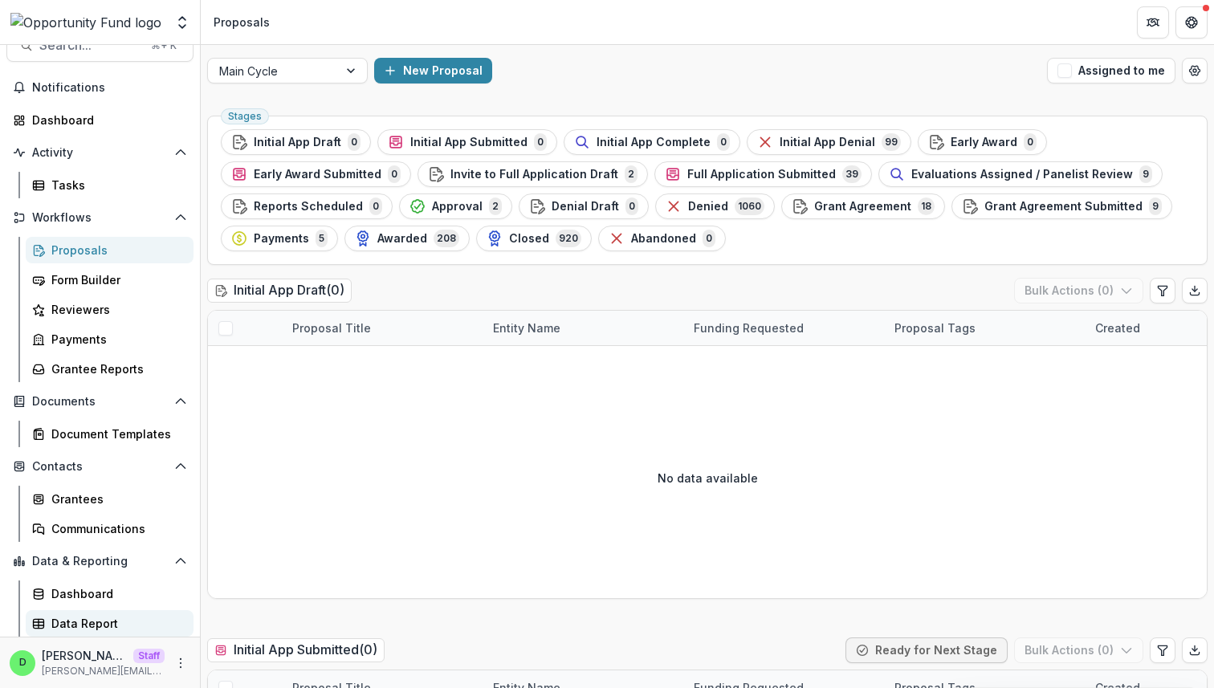
click at [104, 616] on div "Data Report" at bounding box center [115, 623] width 129 height 17
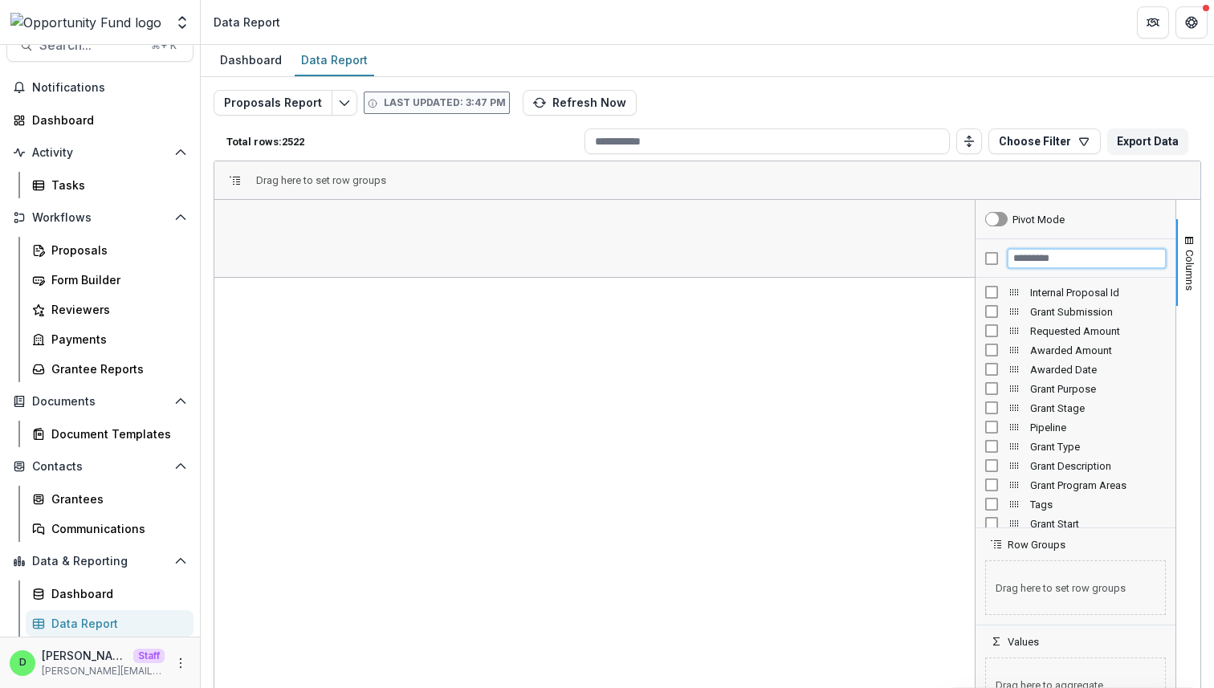
click at [1046, 255] on input "Filter Columns Input" at bounding box center [1087, 258] width 158 height 19
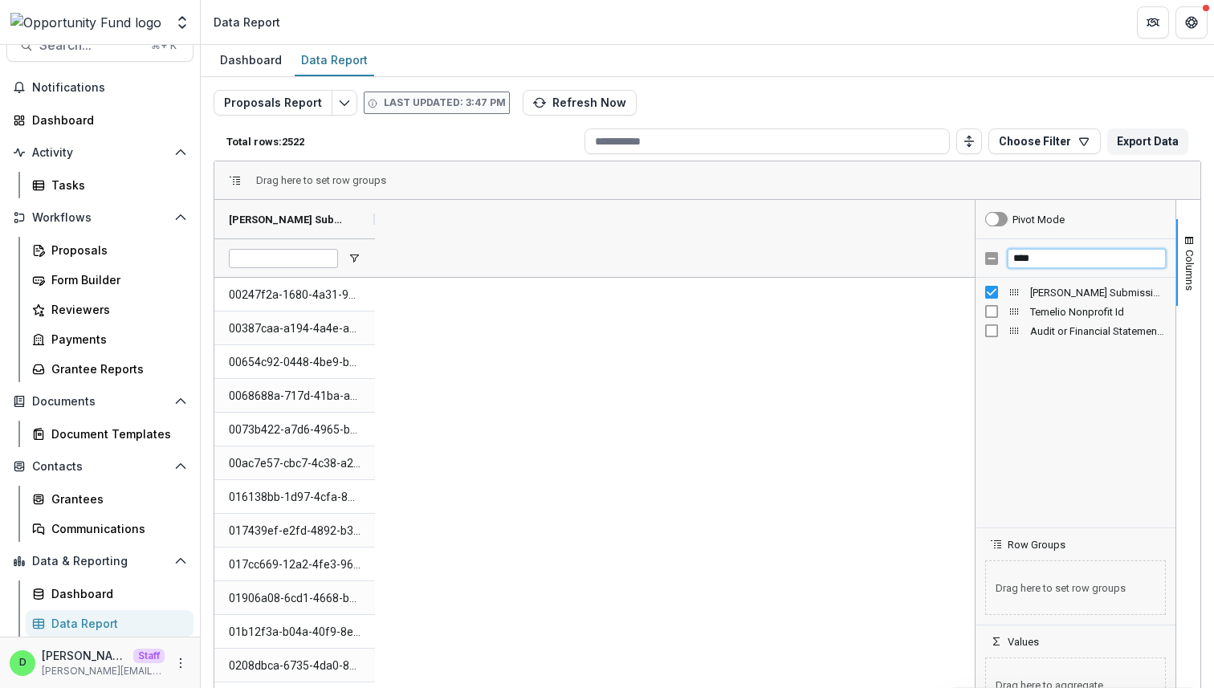
click at [1044, 259] on input "****" at bounding box center [1087, 258] width 158 height 19
type input "********"
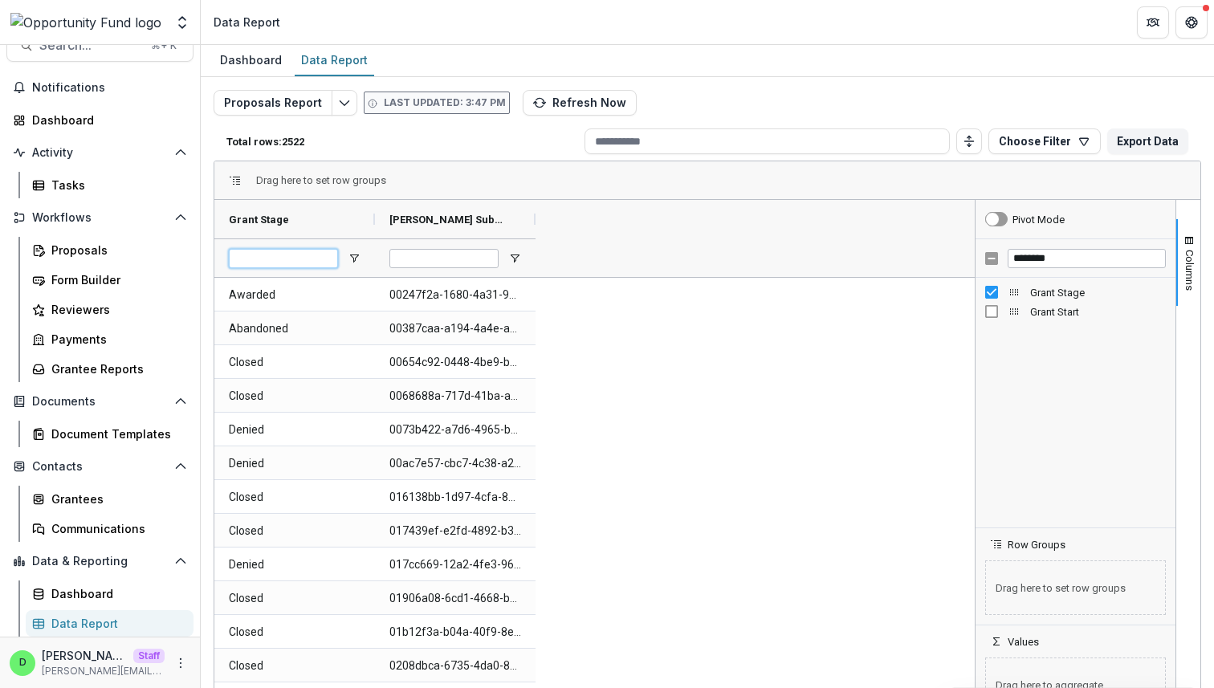
click at [292, 258] on input "Grant Stage Filter Input" at bounding box center [283, 258] width 109 height 19
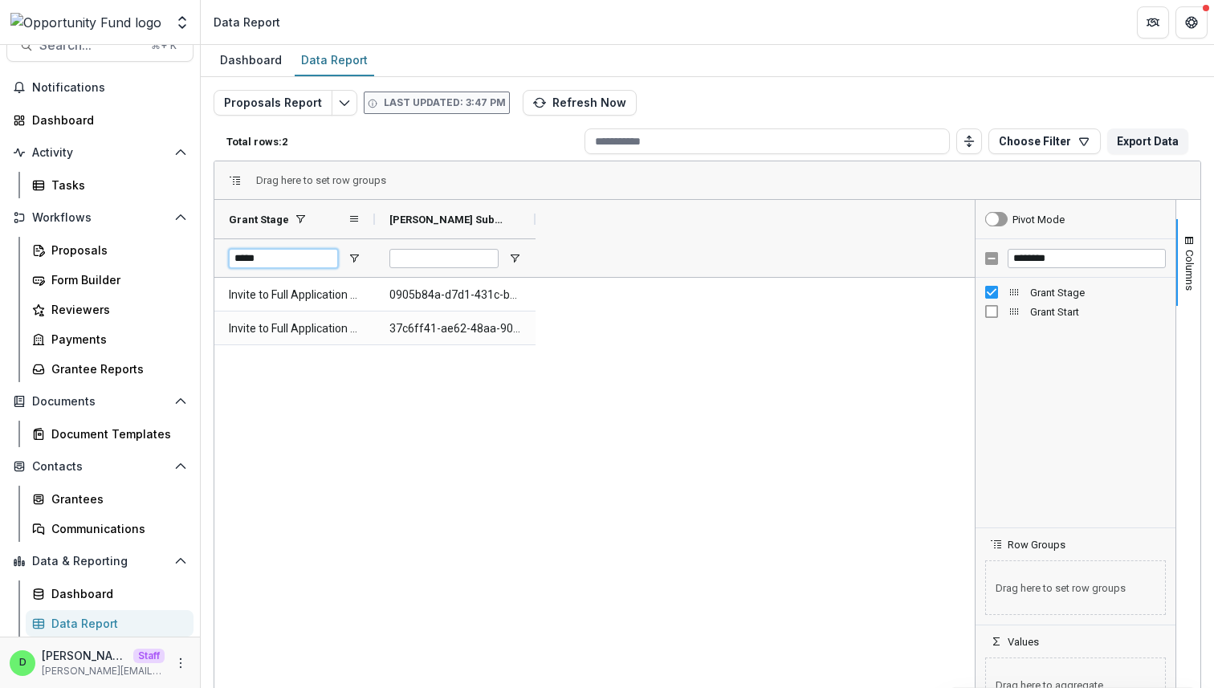
type input "*****"
click at [373, 218] on div at bounding box center [375, 219] width 6 height 39
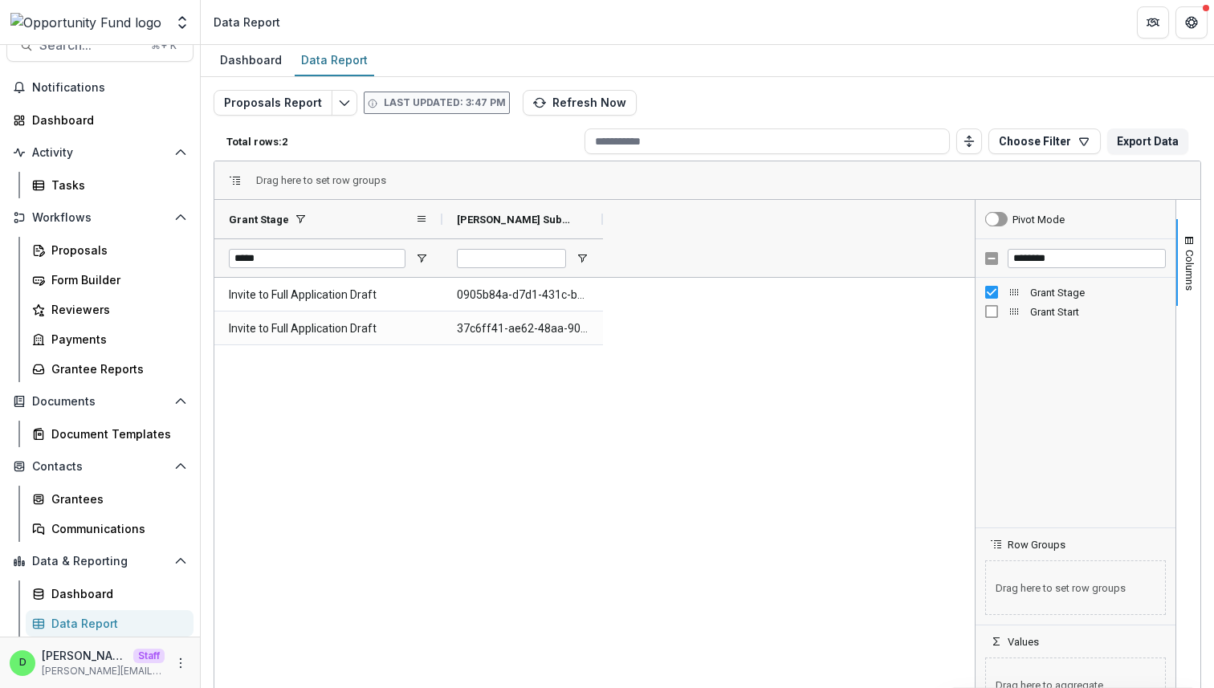
drag, startPoint x: 373, startPoint y: 218, endPoint x: 441, endPoint y: 214, distance: 68.3
click at [441, 214] on div at bounding box center [442, 219] width 6 height 39
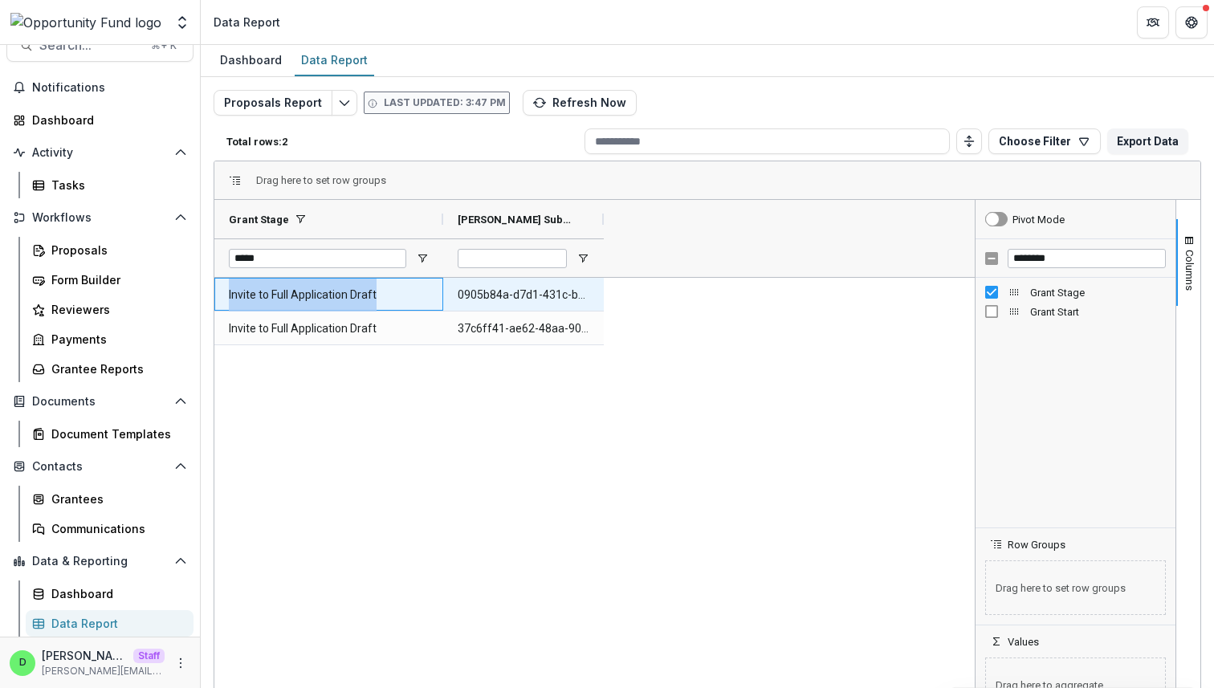
drag, startPoint x: 227, startPoint y: 296, endPoint x: 394, endPoint y: 301, distance: 167.1
click at [394, 301] on div "Invite to Full Application Draft" at bounding box center [328, 294] width 229 height 33
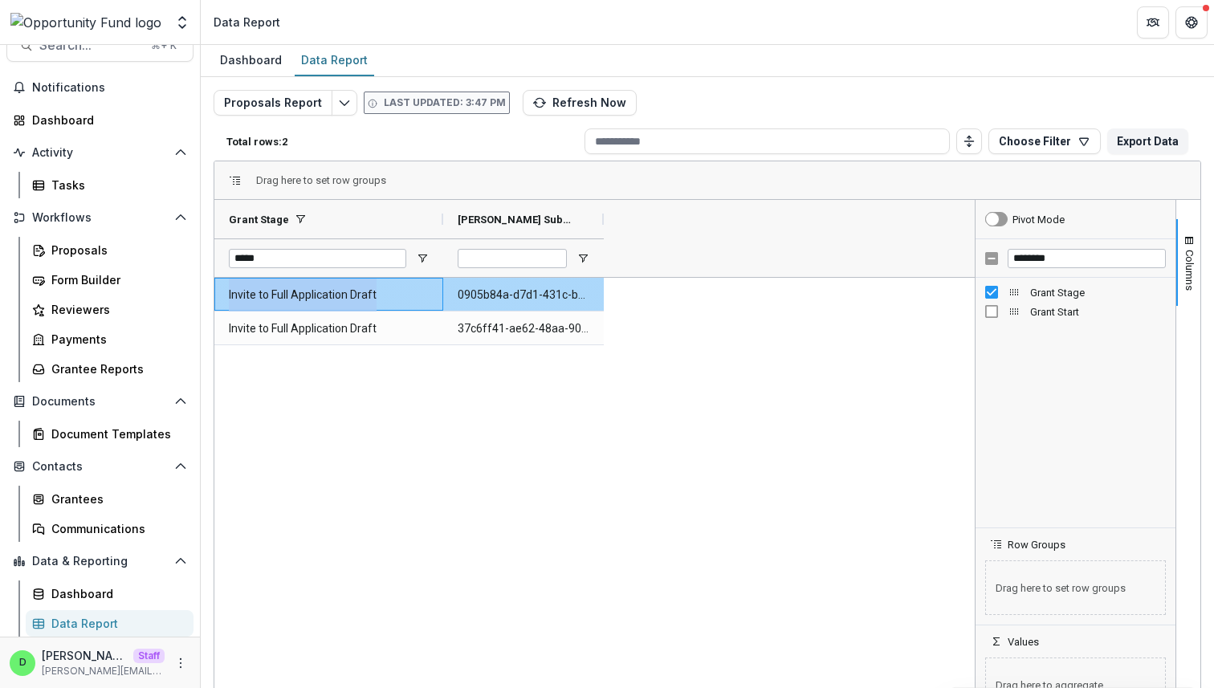
copy Stage-2510 "Invite to Full Application Draft"
click at [95, 248] on div "Proposals" at bounding box center [115, 250] width 129 height 17
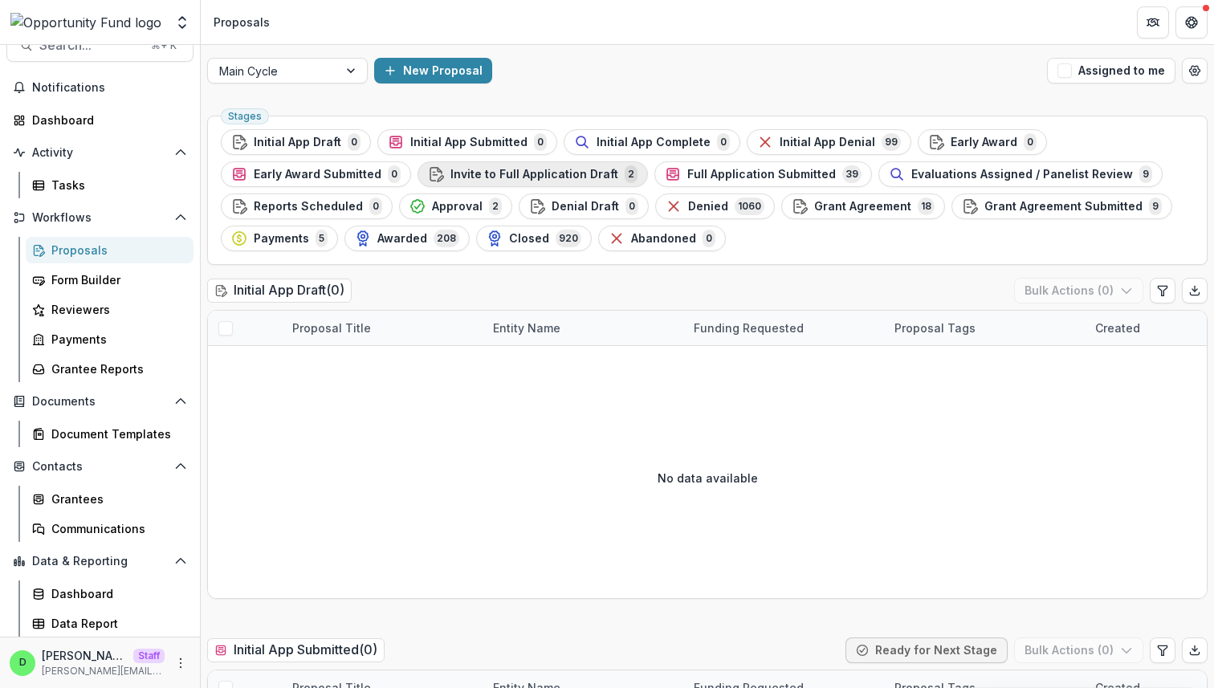
click at [541, 172] on span "Invite to Full Application Draft" at bounding box center [535, 175] width 168 height 14
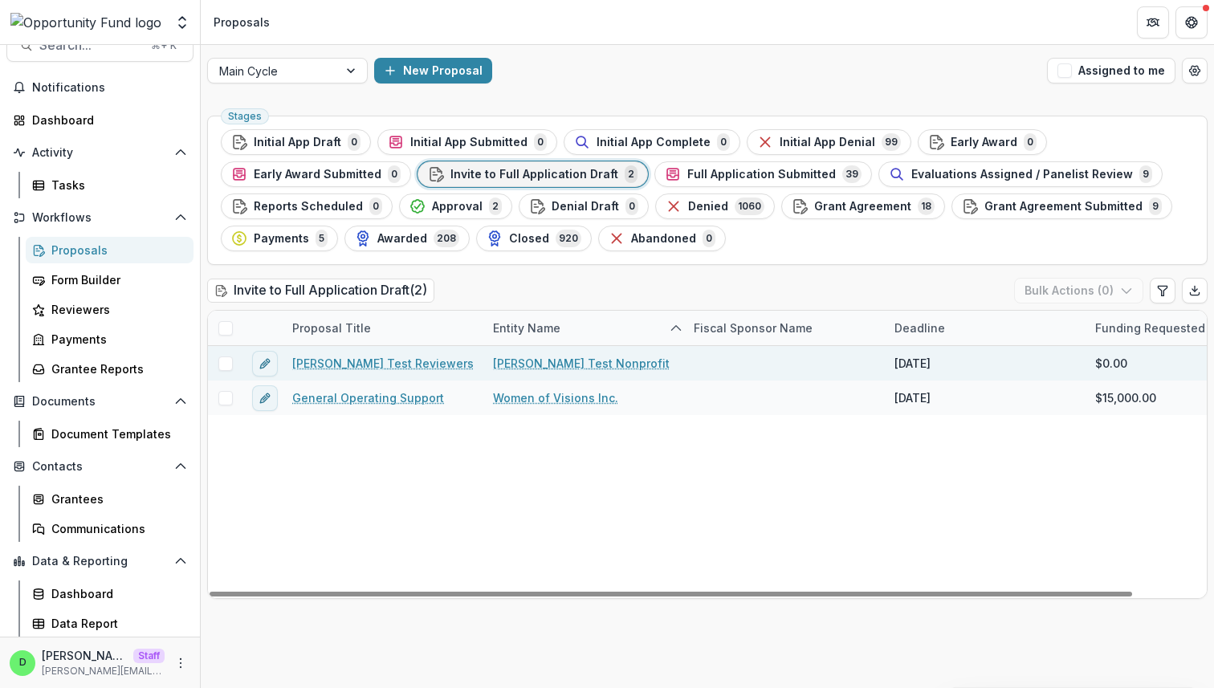
click at [368, 361] on link "Lucy Test Reviewers" at bounding box center [383, 363] width 182 height 17
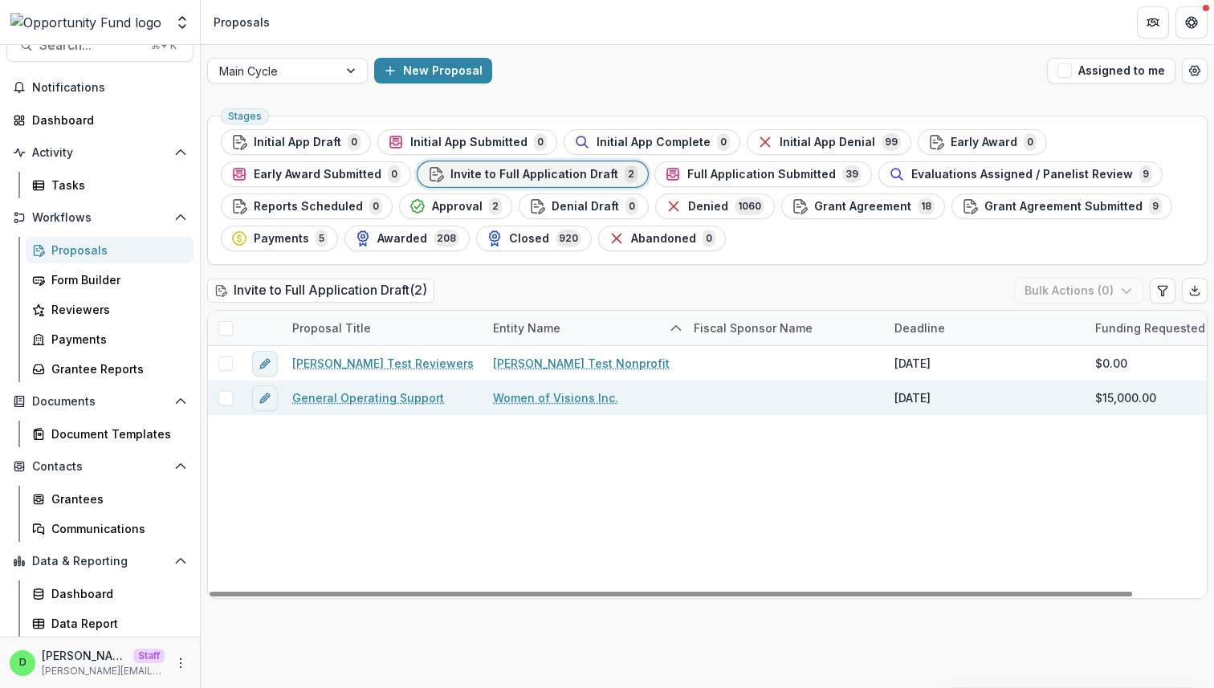
click at [370, 398] on link "General Operating Support" at bounding box center [368, 398] width 152 height 17
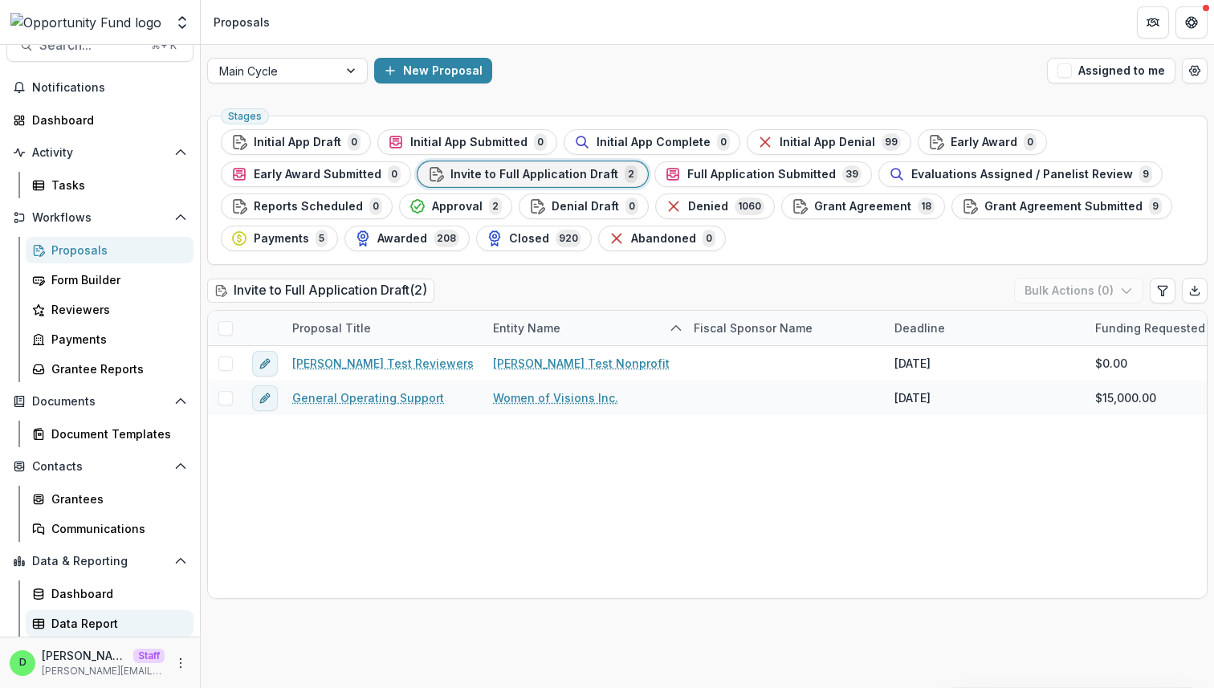
click at [125, 621] on div "Data Report" at bounding box center [115, 623] width 129 height 17
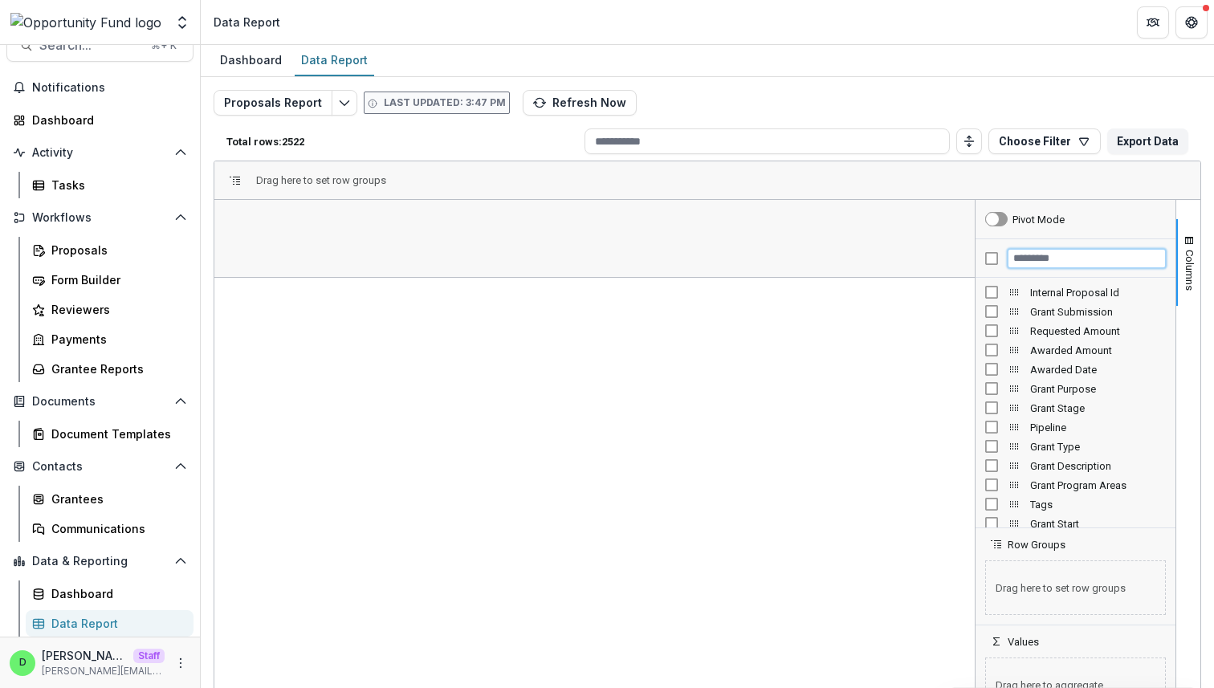
click at [1042, 261] on input "Filter Columns Input" at bounding box center [1087, 258] width 158 height 19
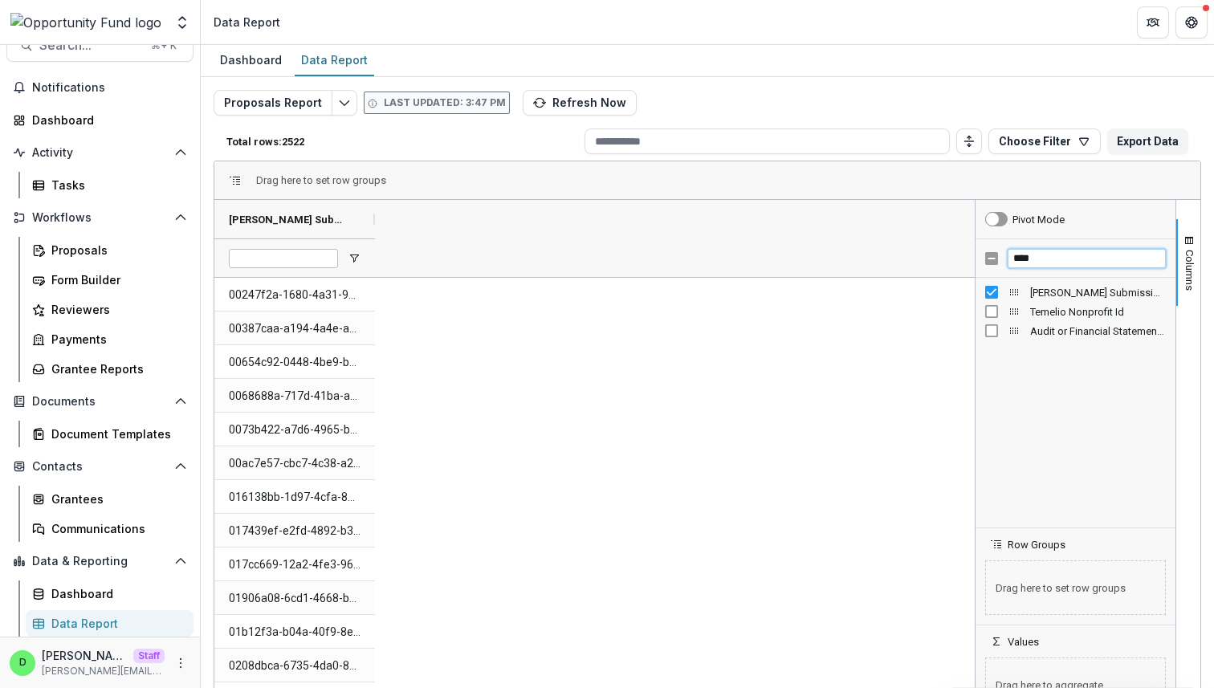
click at [1035, 253] on input "****" at bounding box center [1087, 258] width 158 height 19
type input "********"
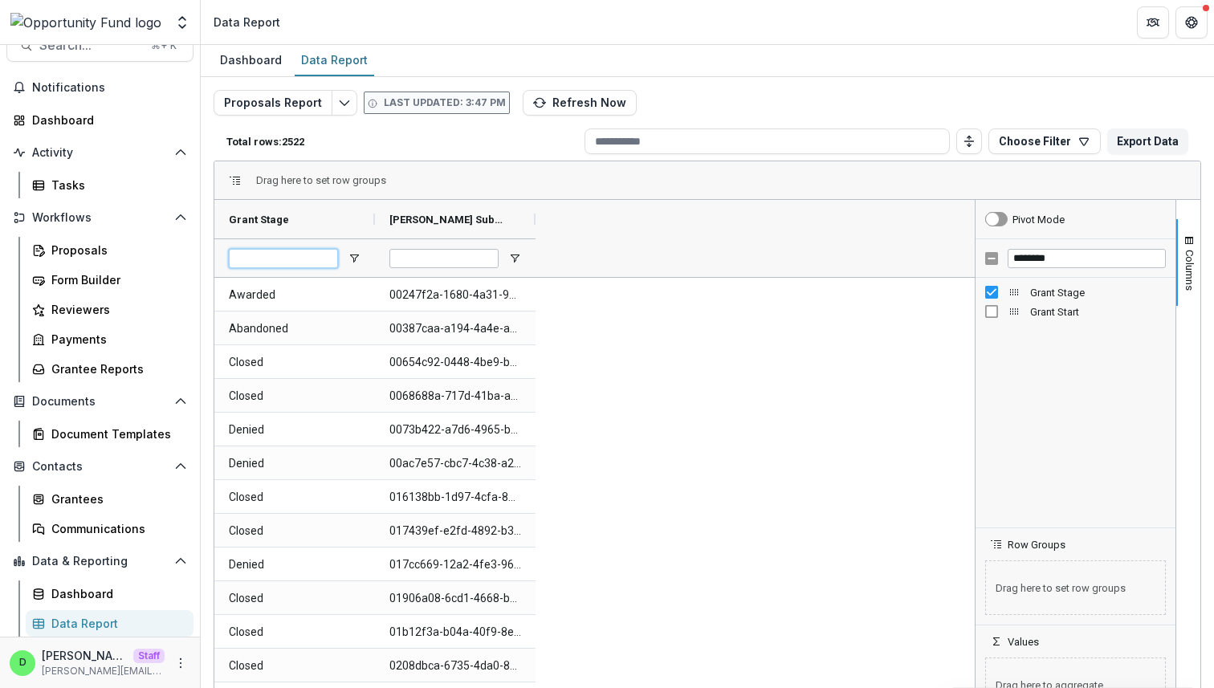
click at [306, 257] on input "Grant Stage Filter Input" at bounding box center [283, 258] width 109 height 19
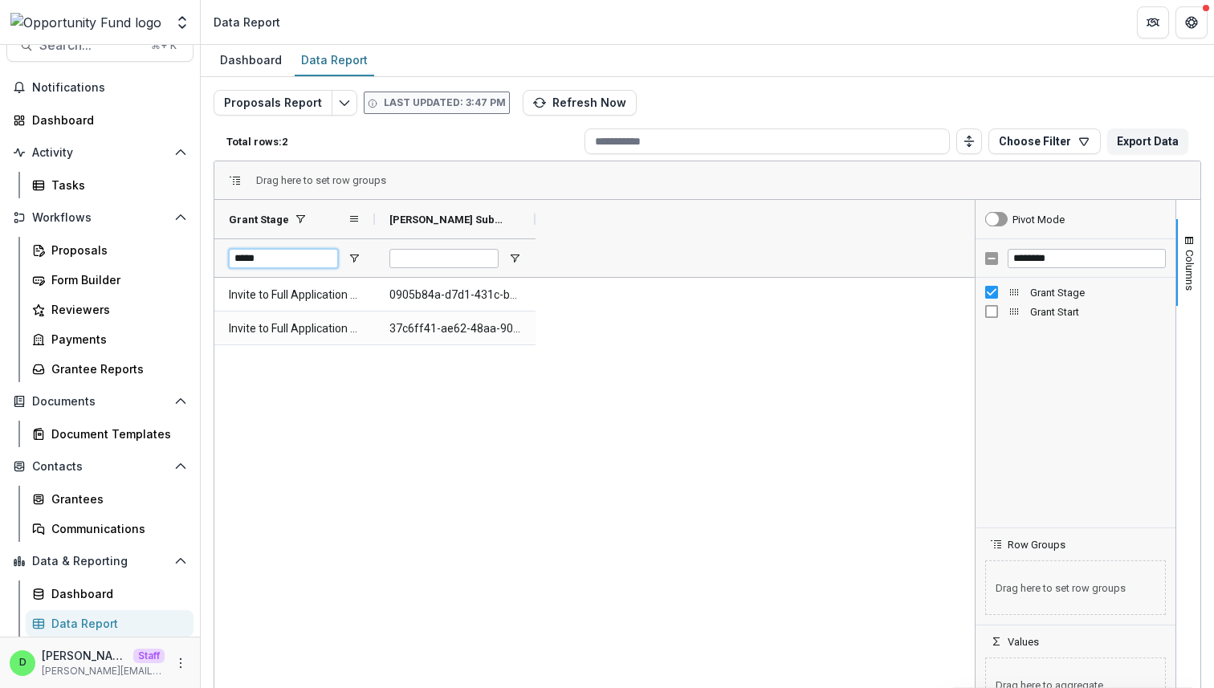
type input "*****"
drag, startPoint x: 373, startPoint y: 217, endPoint x: 420, endPoint y: 213, distance: 47.6
click at [378, 213] on div at bounding box center [375, 219] width 6 height 39
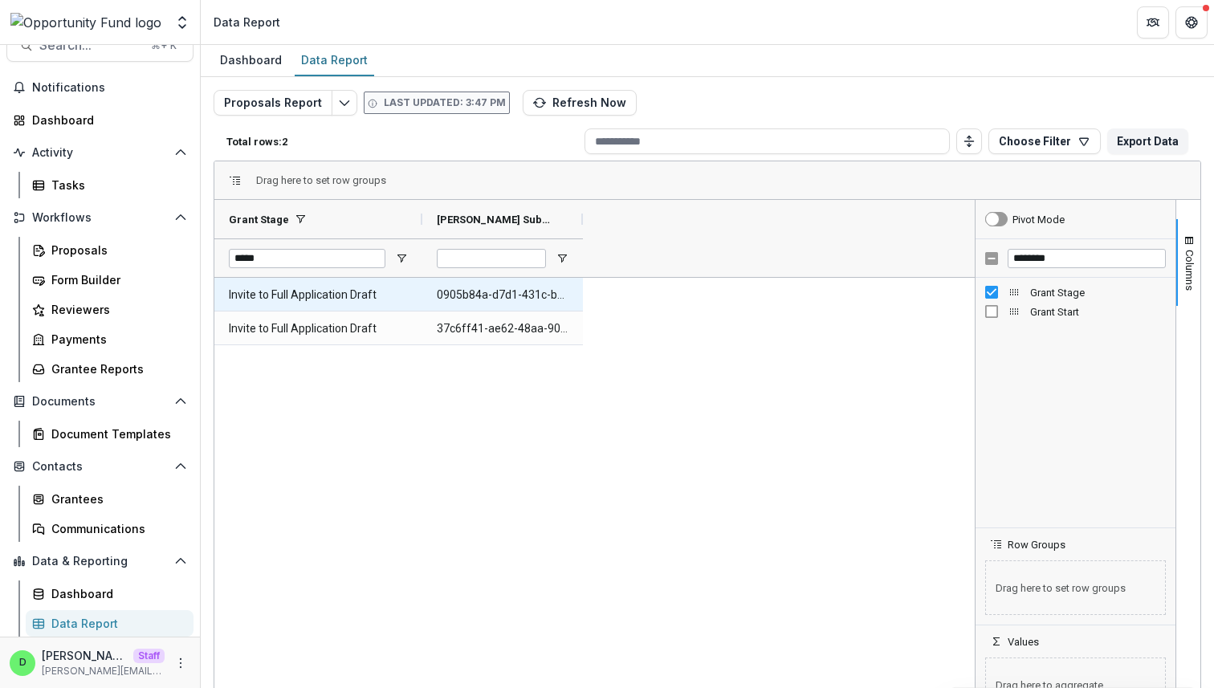
click at [300, 290] on Stage-3066 "Invite to Full Application Draft" at bounding box center [318, 295] width 179 height 33
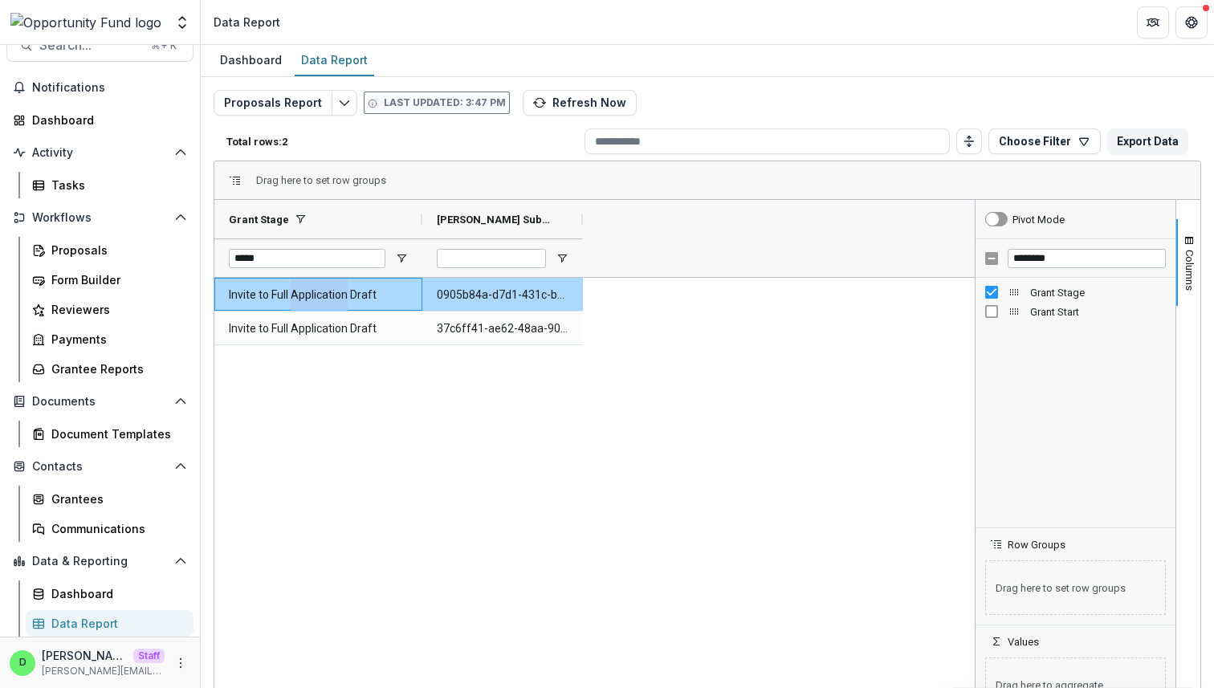
click at [300, 290] on Stage-3066 "Invite to Full Application Draft" at bounding box center [318, 295] width 179 height 33
copy Stage-3066 "Invite to Full Application Draft"
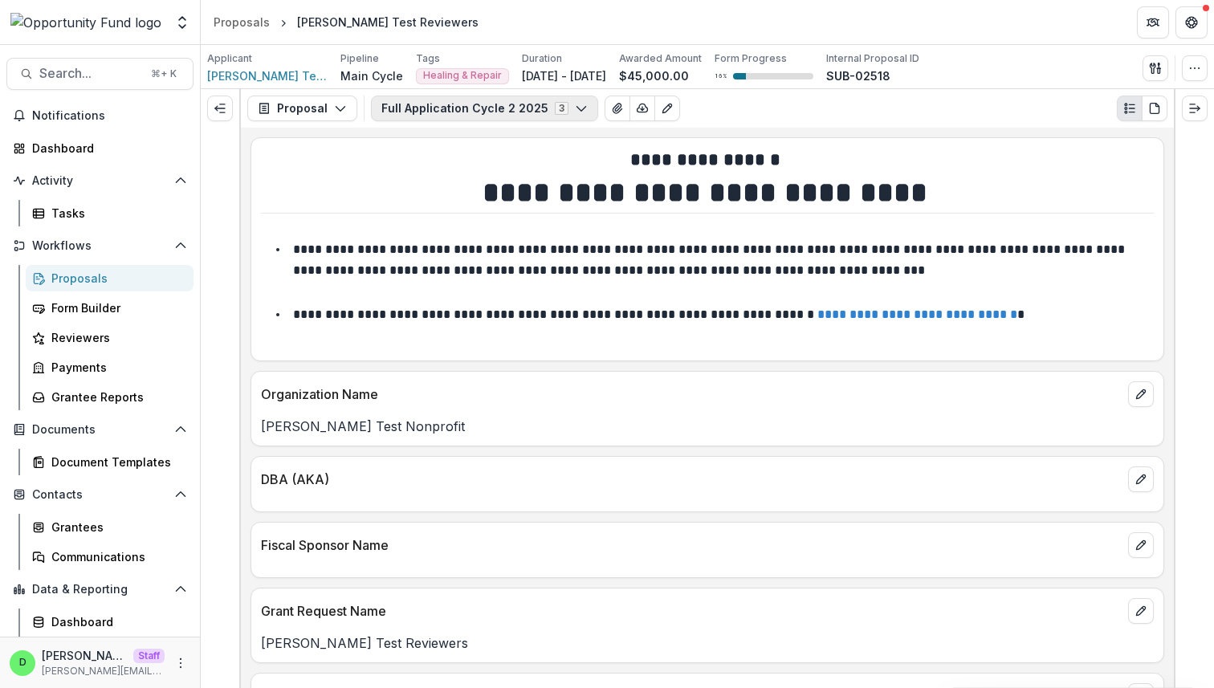
click at [575, 108] on icon "button" at bounding box center [581, 108] width 13 height 13
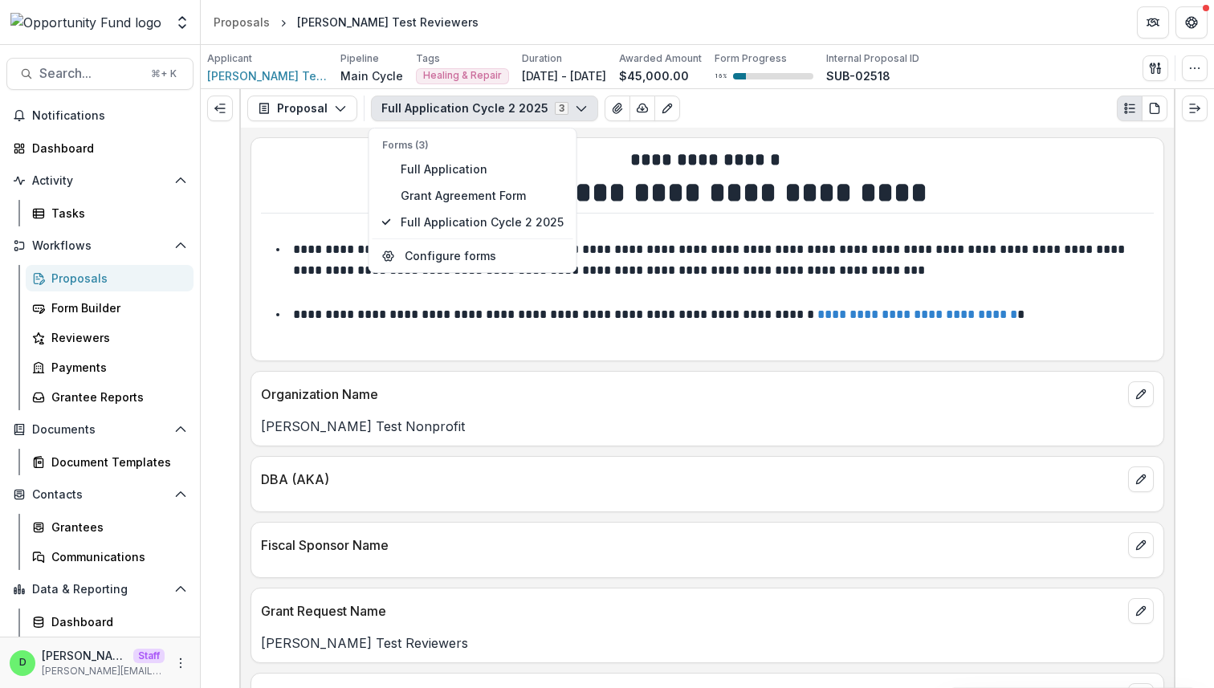
click at [749, 126] on div "Proposal Proposal Payments Reports Grant Agreements Board Summaries Bank Detail…" at bounding box center [707, 108] width 933 height 39
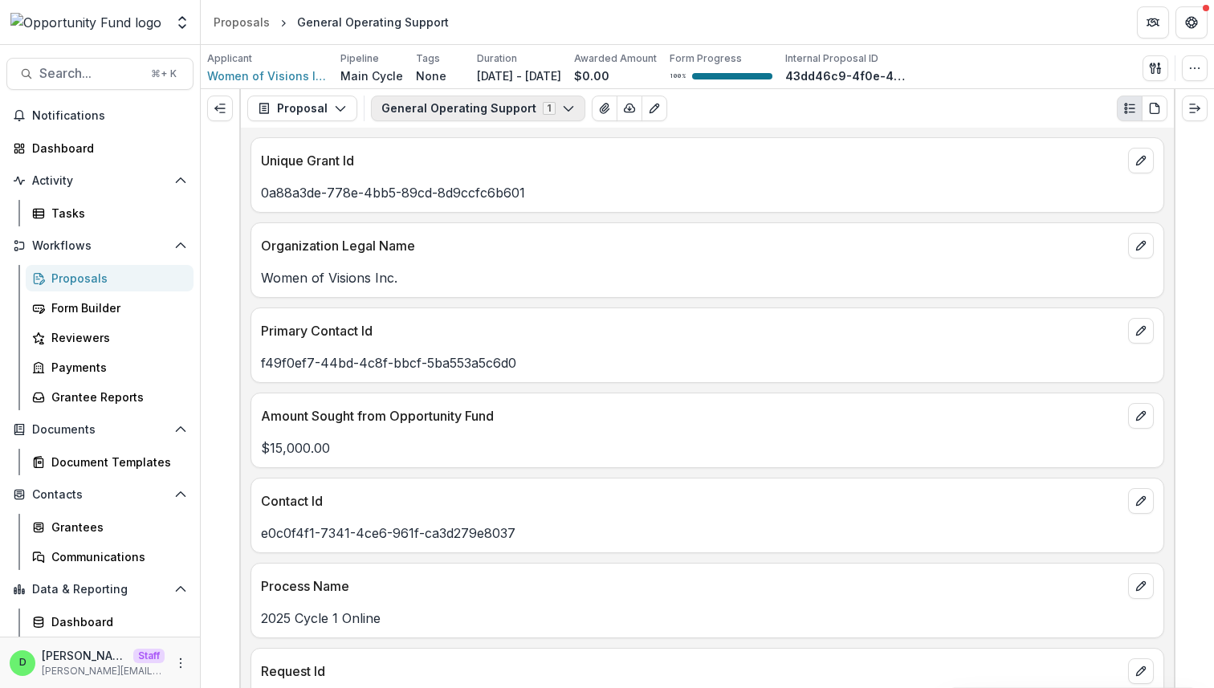
click at [564, 108] on polyline "button" at bounding box center [568, 109] width 9 height 5
